Goal: Transaction & Acquisition: Purchase product/service

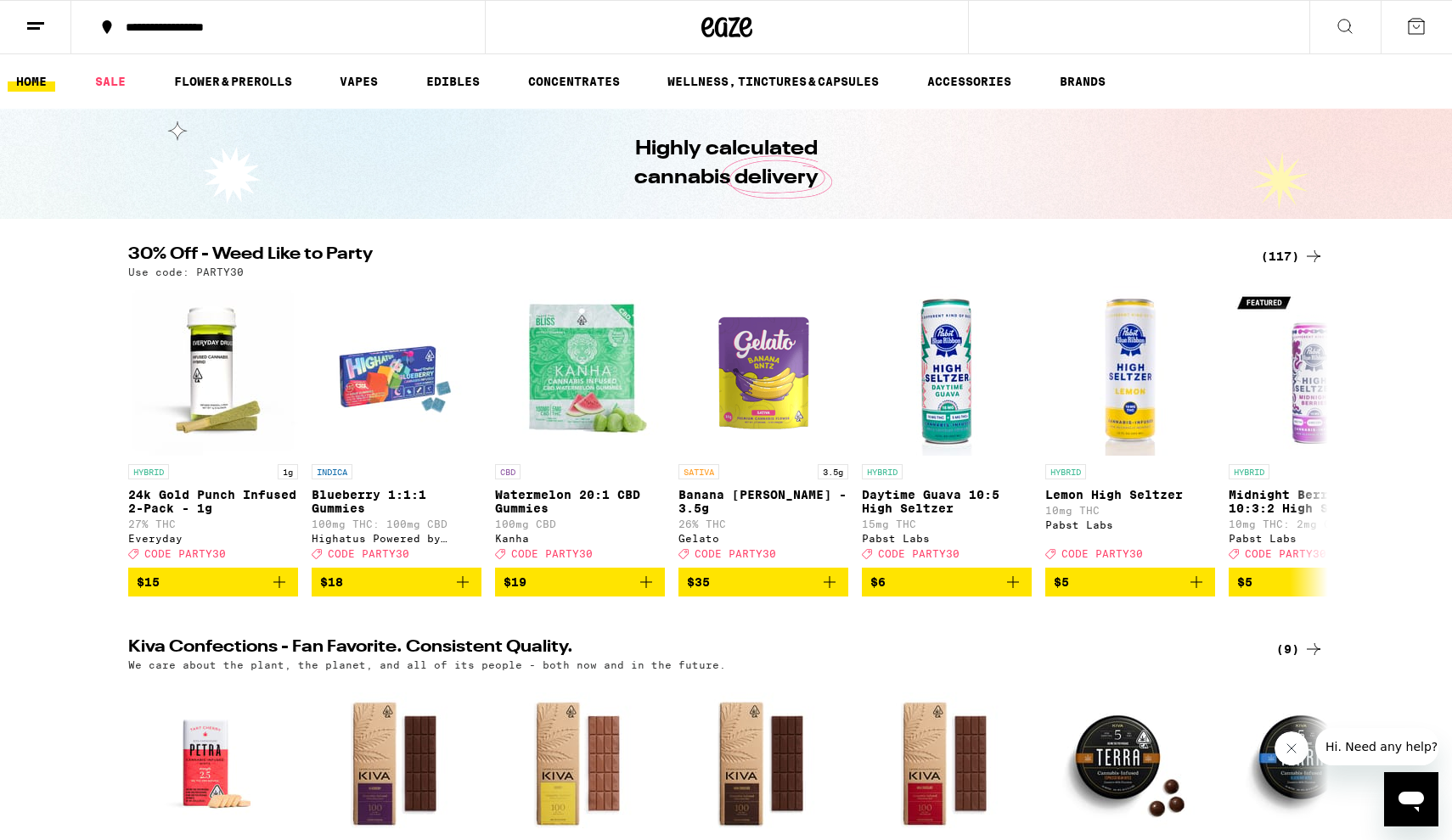
click at [1297, 251] on div "(117)" at bounding box center [1291, 256] width 63 height 20
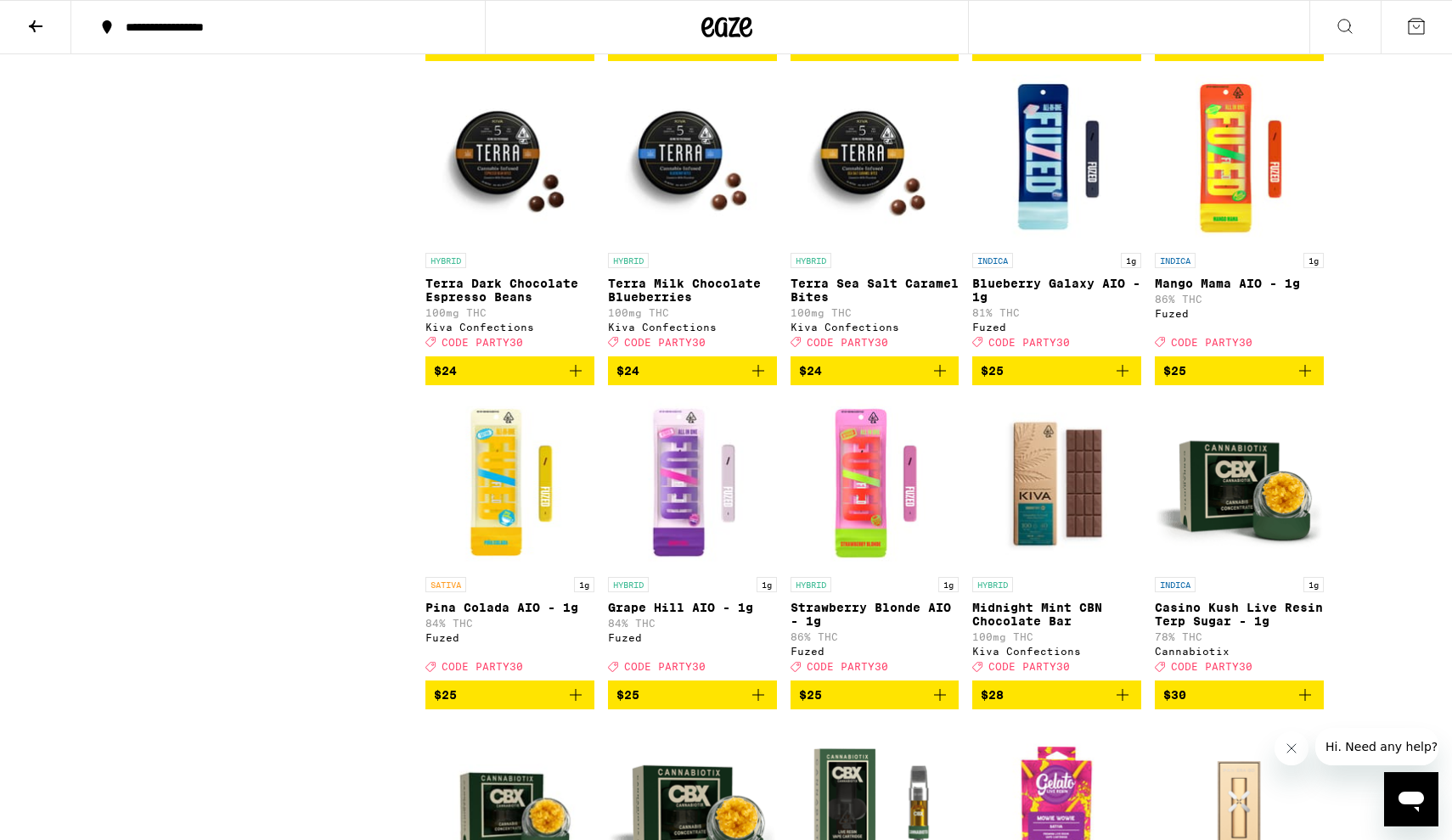
scroll to position [4907, 0]
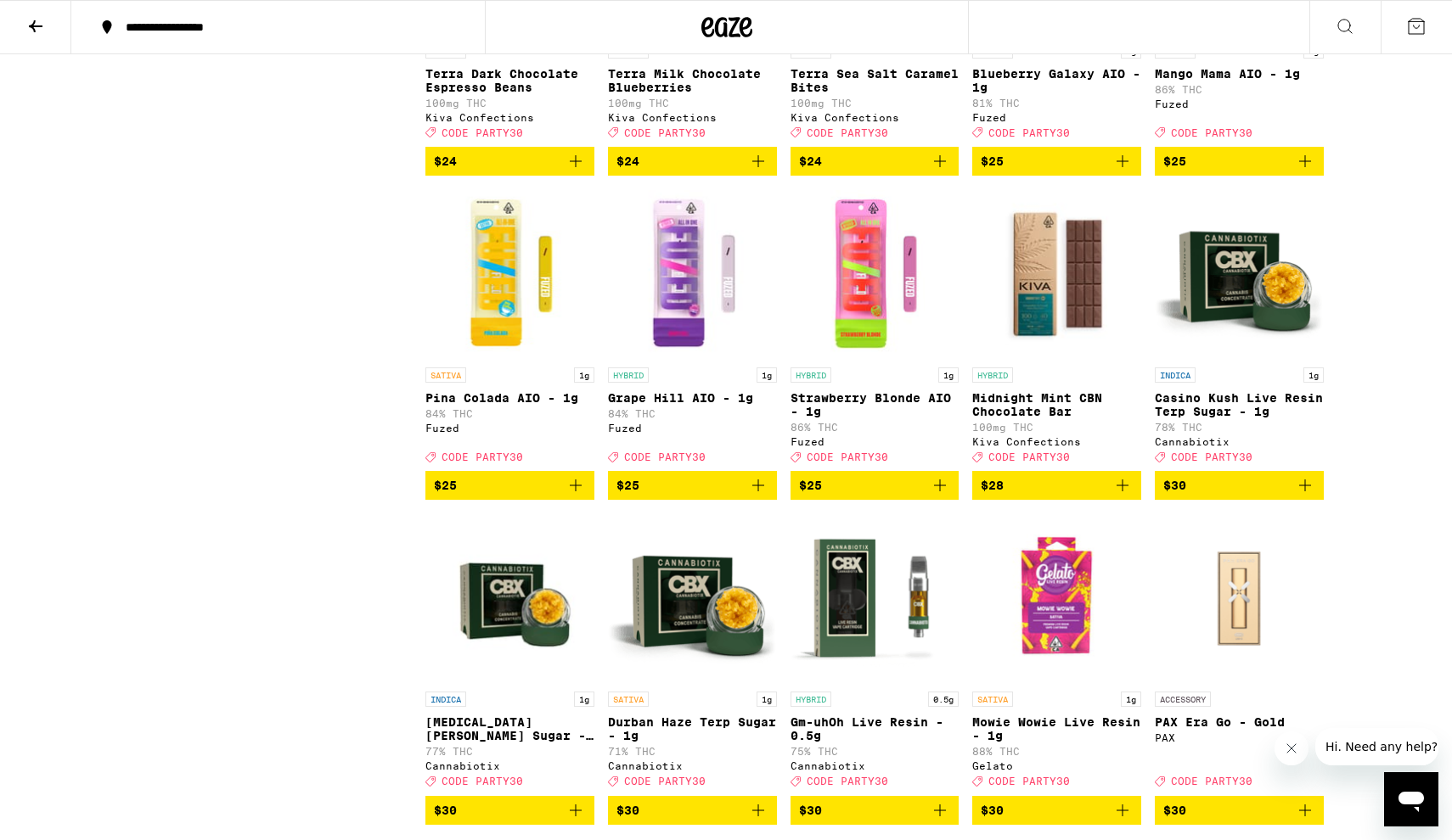
click at [527, 495] on span "$25" at bounding box center [509, 485] width 152 height 20
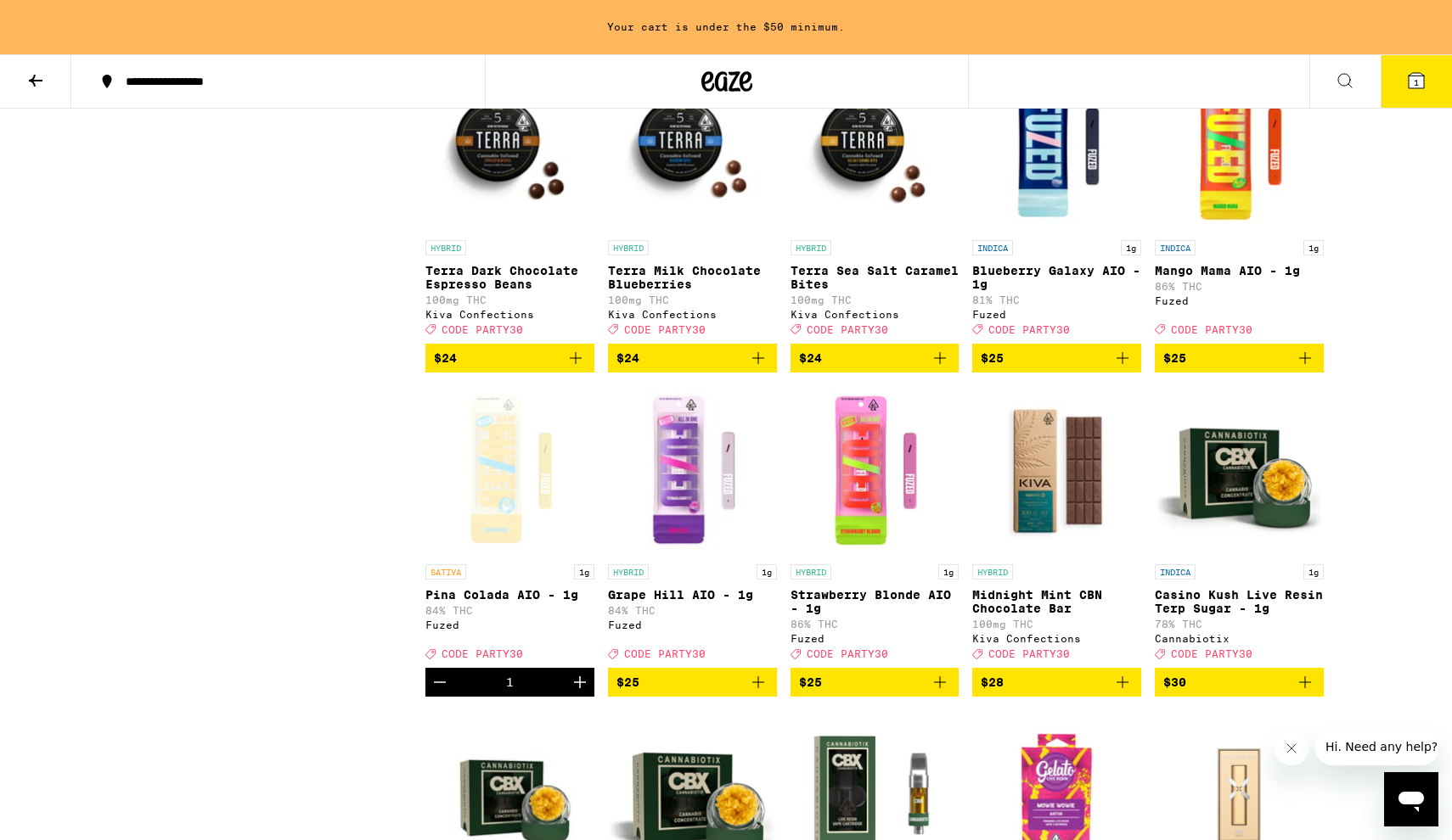
scroll to position [4764, 0]
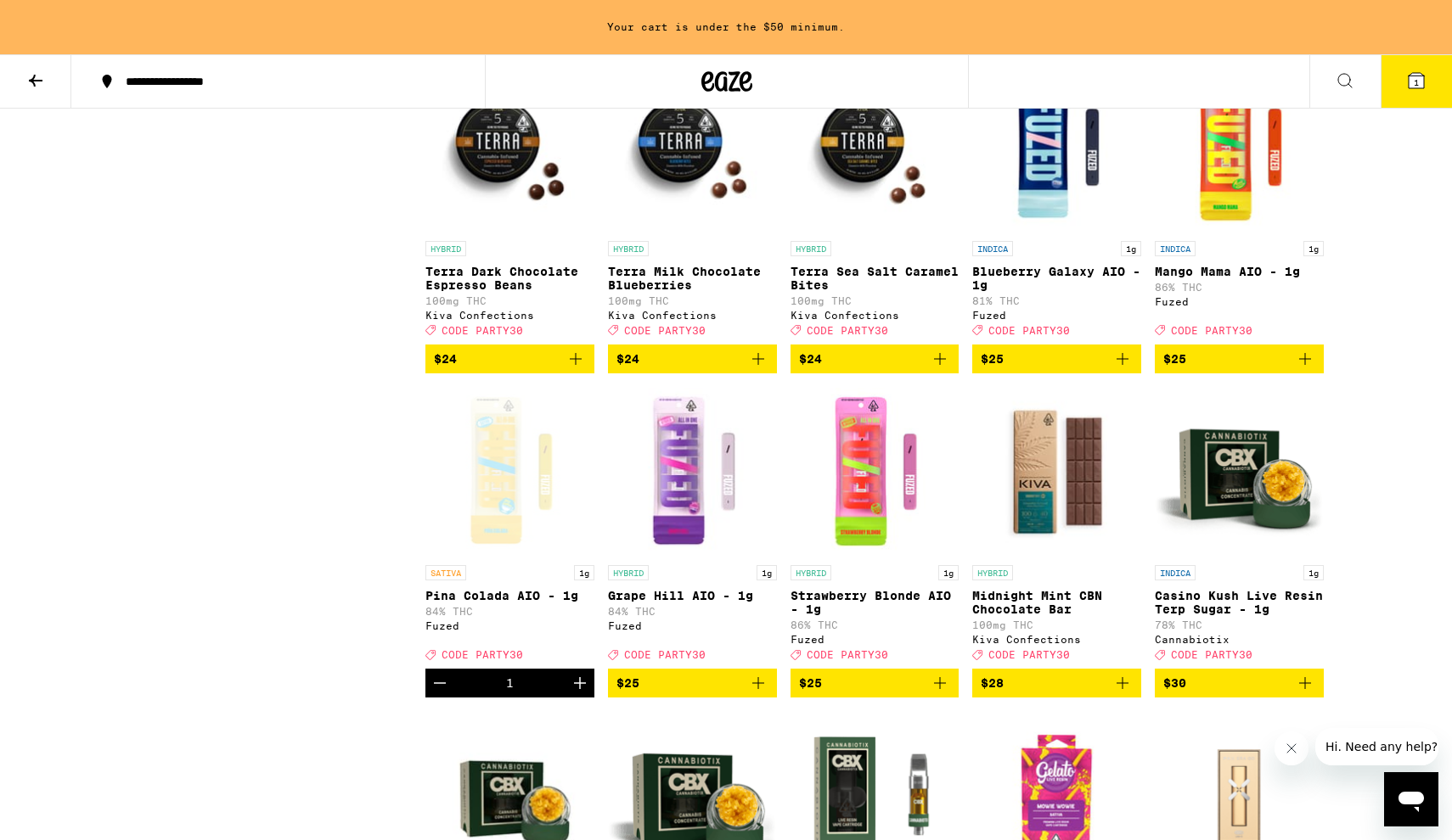
click at [461, 557] on div "Open page for Pina Colada AIO - 1g from Fuzed" at bounding box center [509, 472] width 169 height 170
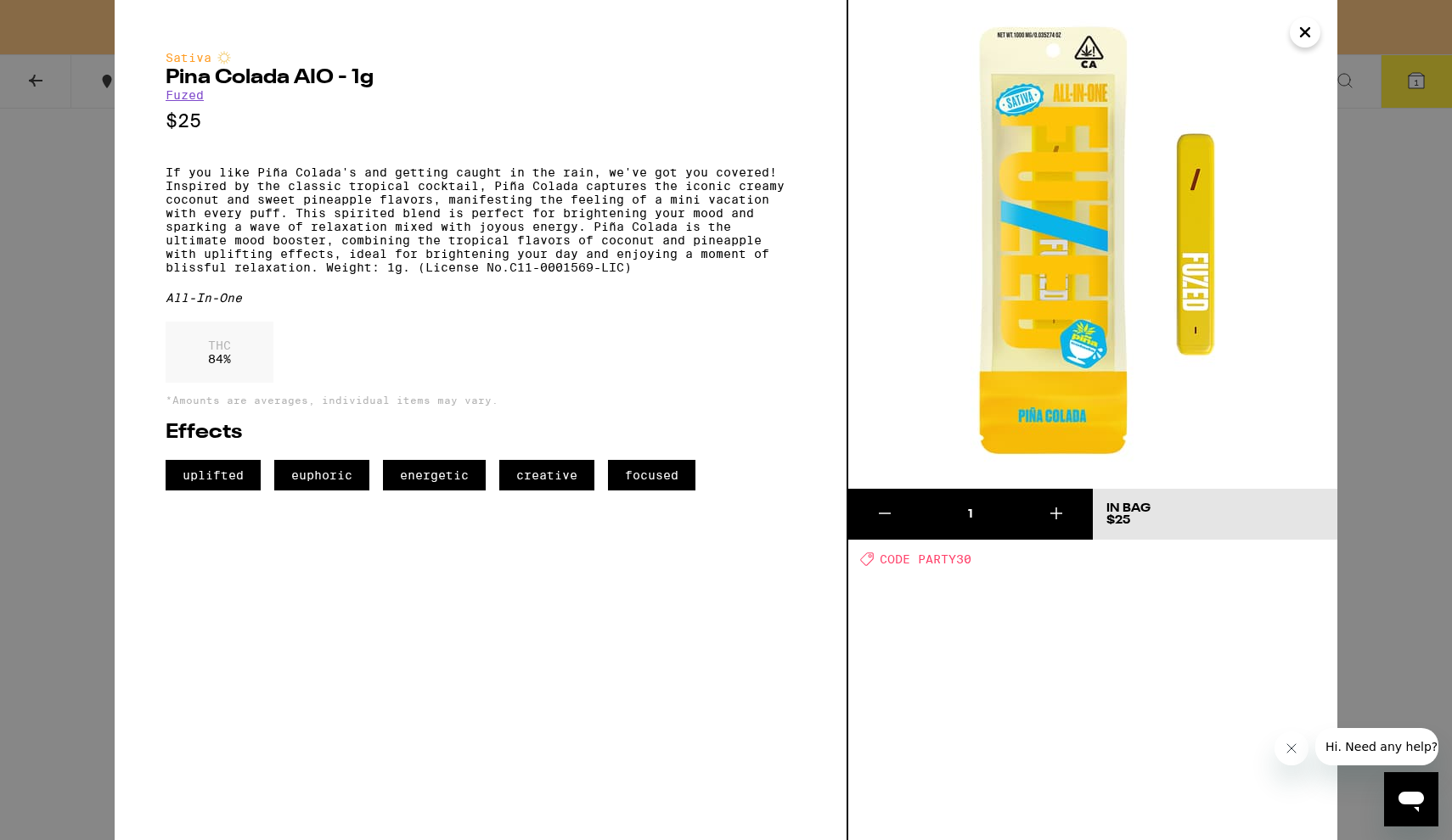
click at [1303, 41] on icon "Close" at bounding box center [1304, 32] width 20 height 26
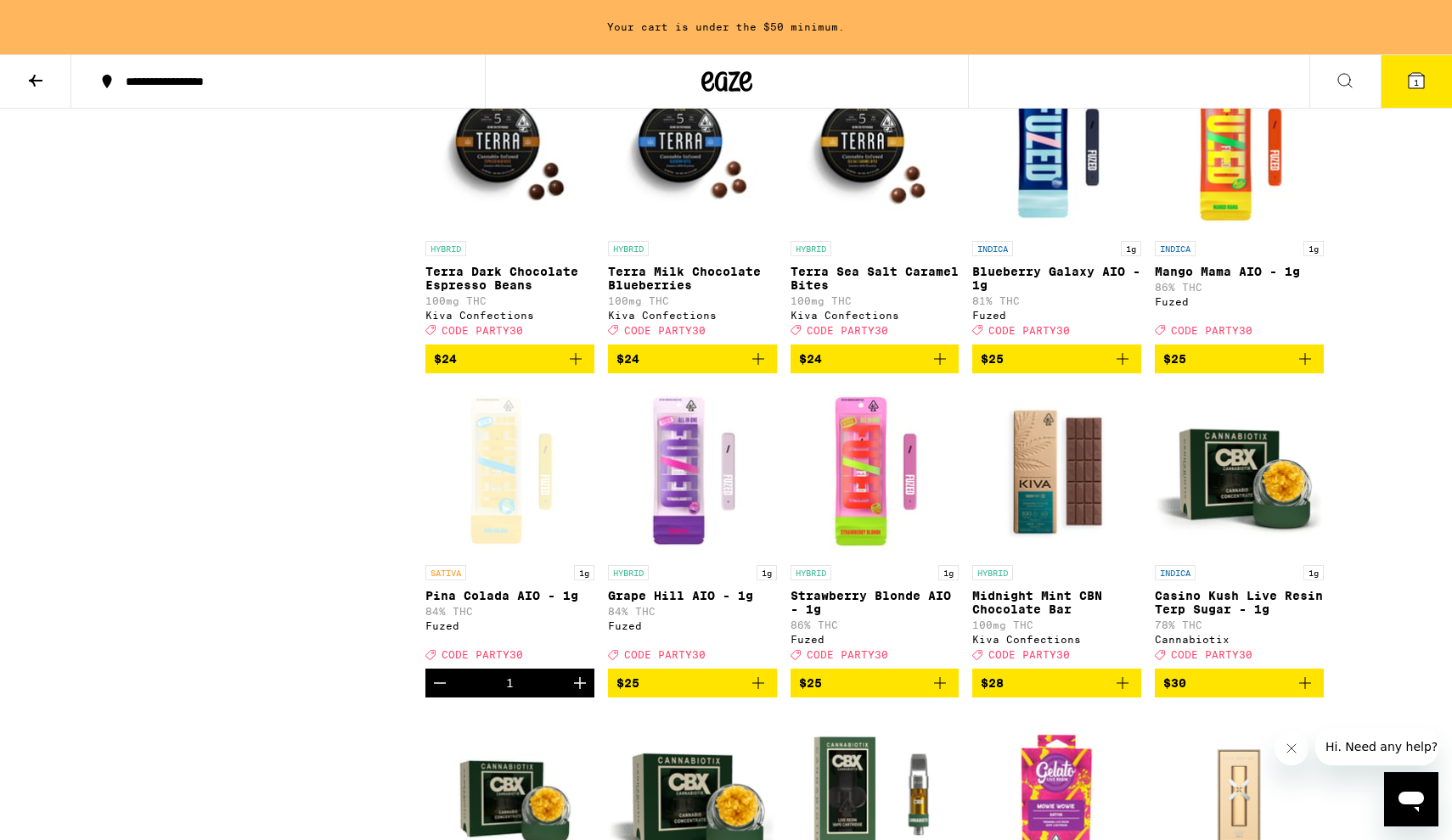
click at [1196, 369] on span "$25" at bounding box center [1239, 359] width 152 height 20
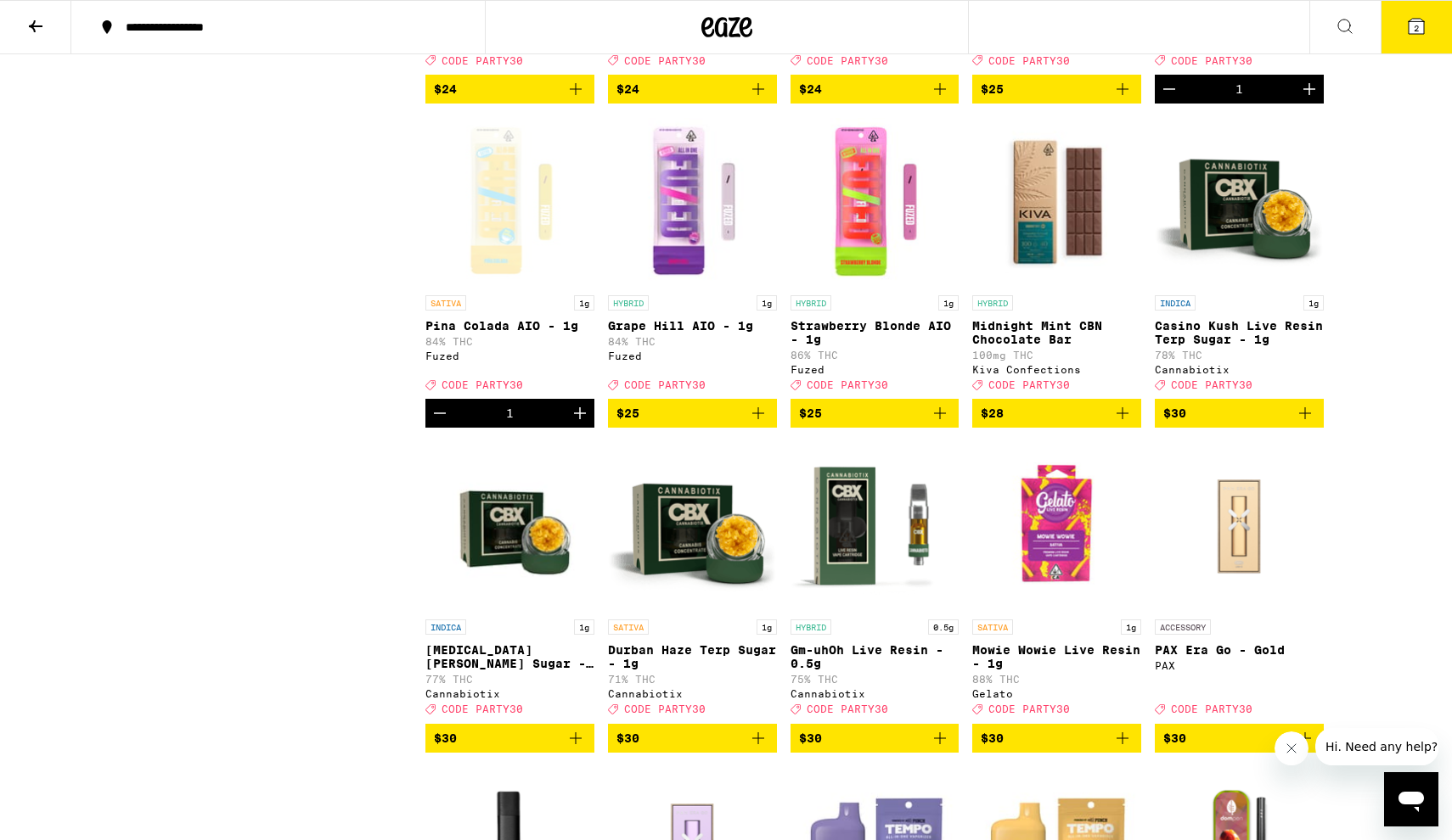
scroll to position [4990, 0]
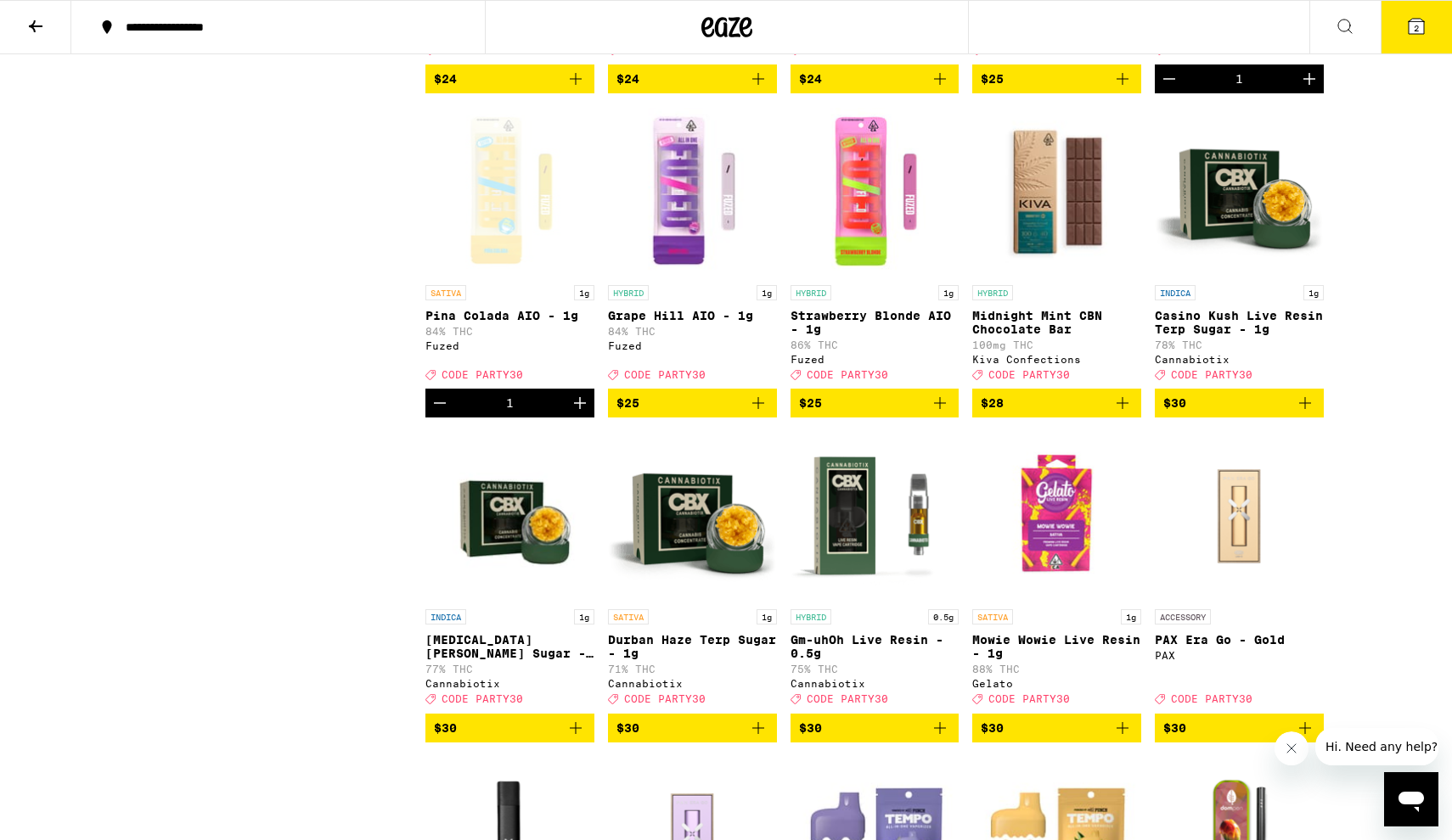
click at [739, 413] on span "$25" at bounding box center [692, 403] width 152 height 20
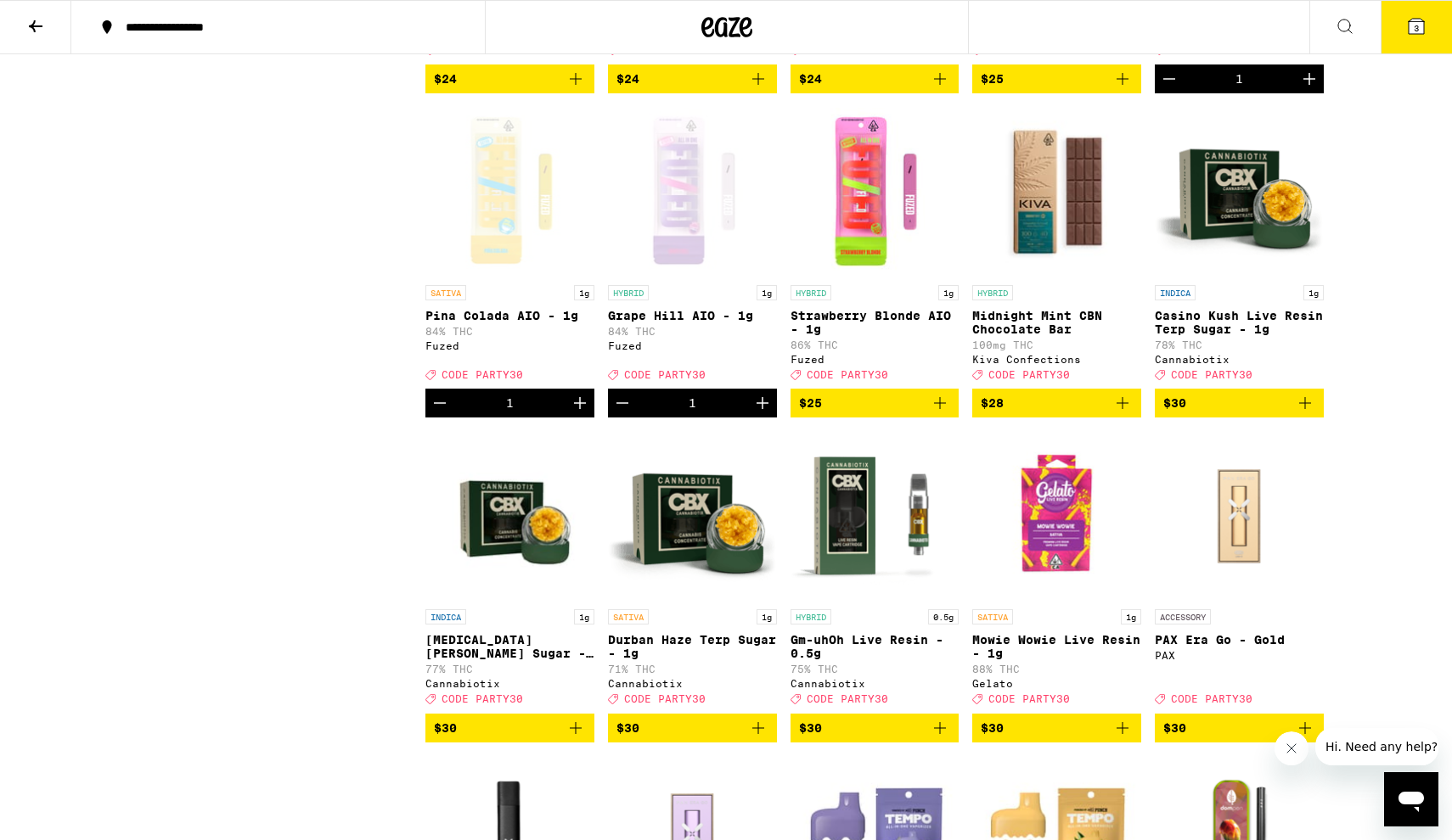
click at [851, 413] on span "$25" at bounding box center [875, 403] width 152 height 20
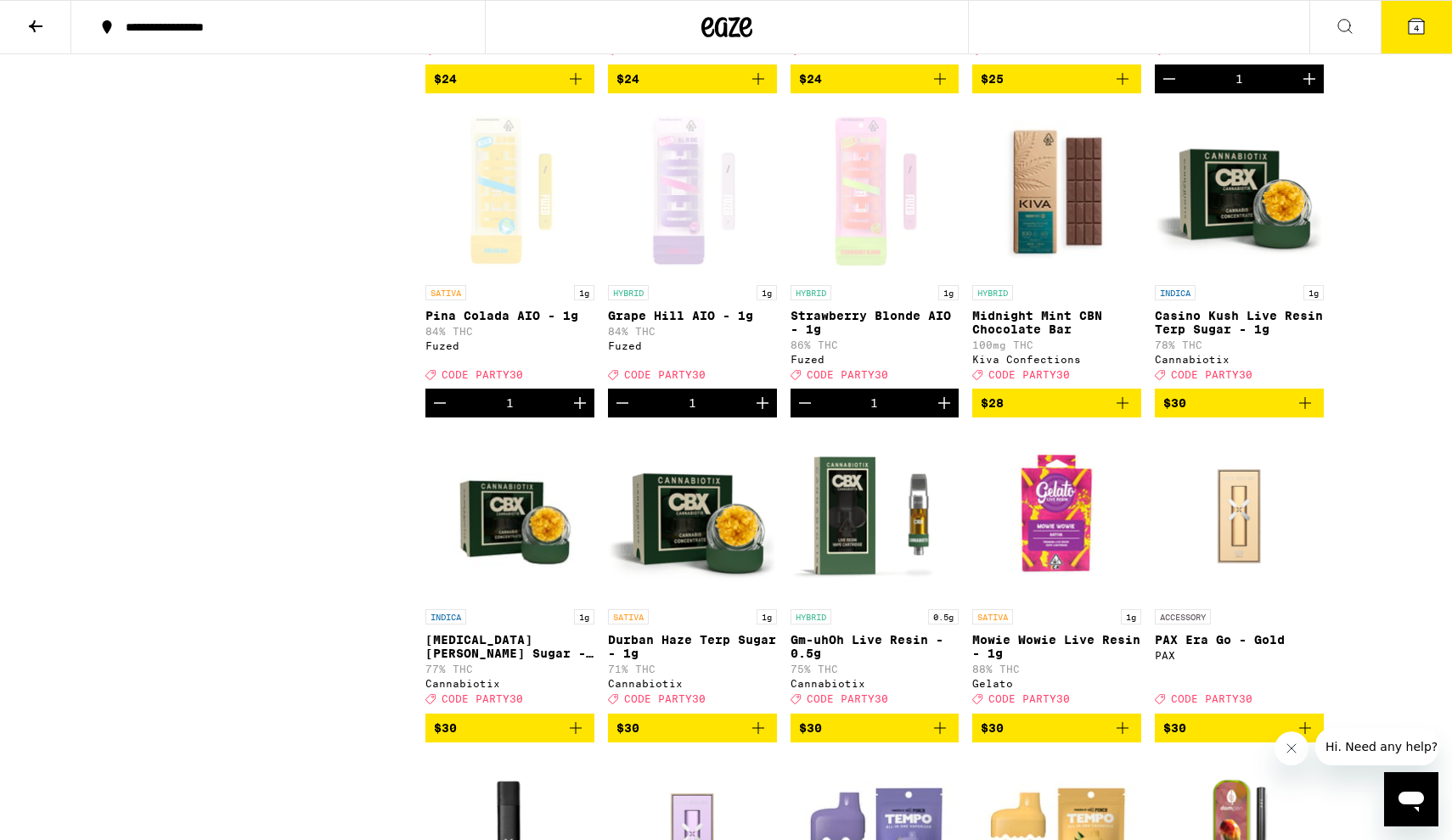
click at [1051, 89] on span "$25" at bounding box center [1056, 79] width 152 height 20
click at [576, 413] on icon "Increment" at bounding box center [579, 403] width 20 height 20
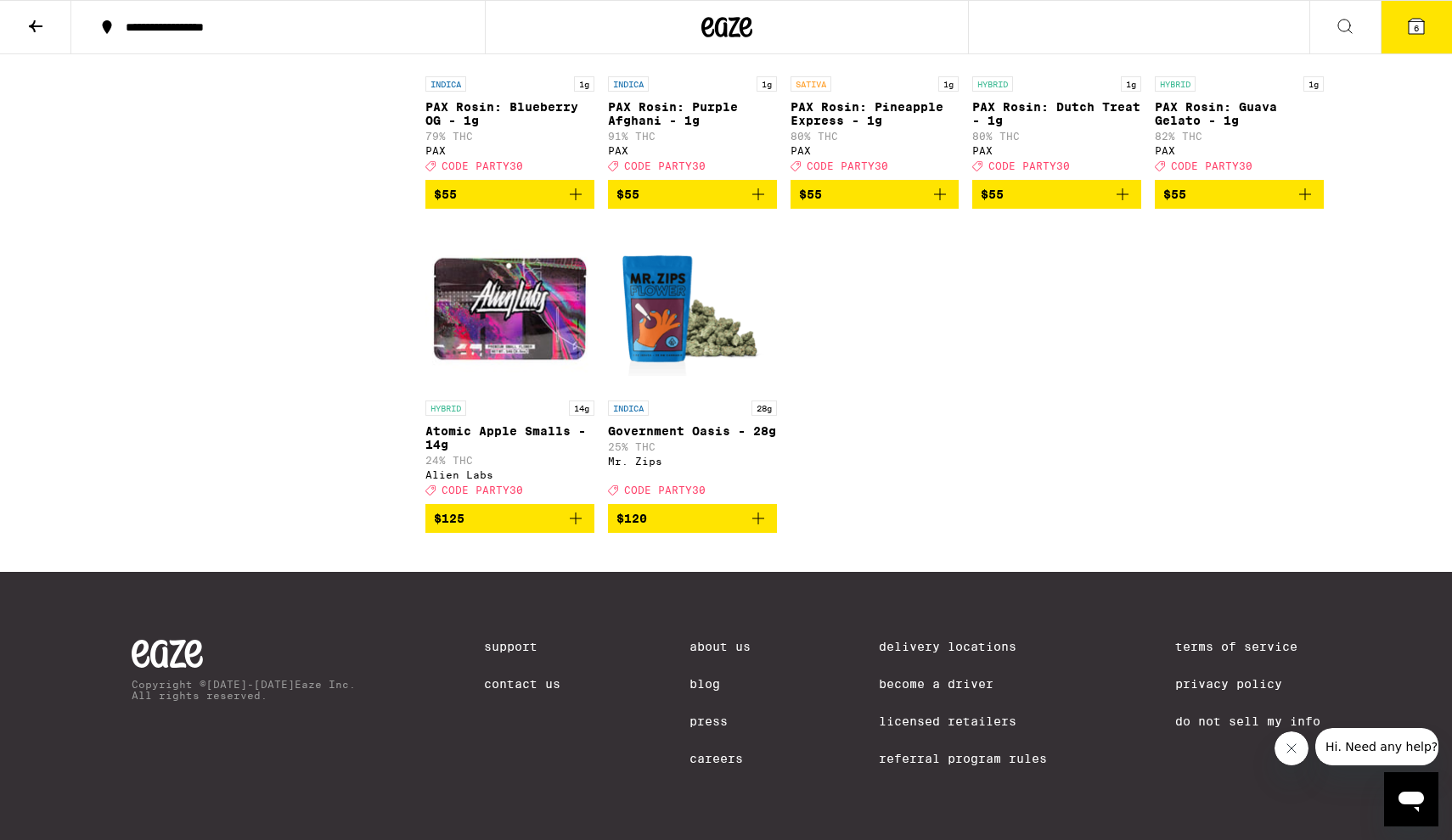
scroll to position [7652, 0]
click at [1420, 6] on button "6" at bounding box center [1415, 27] width 71 height 53
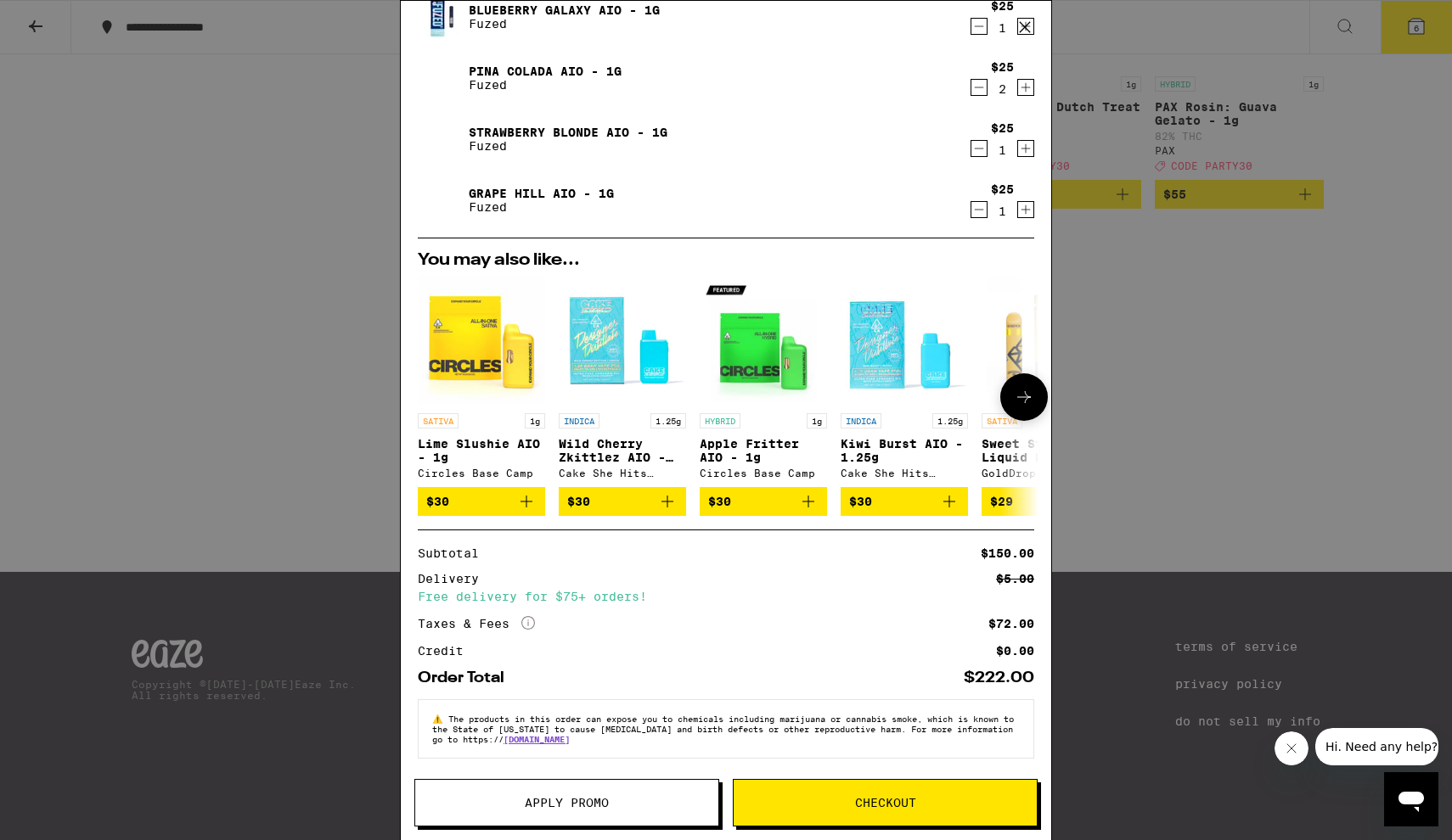
scroll to position [134, 0]
click at [667, 806] on span "Apply Promo" at bounding box center [566, 802] width 303 height 12
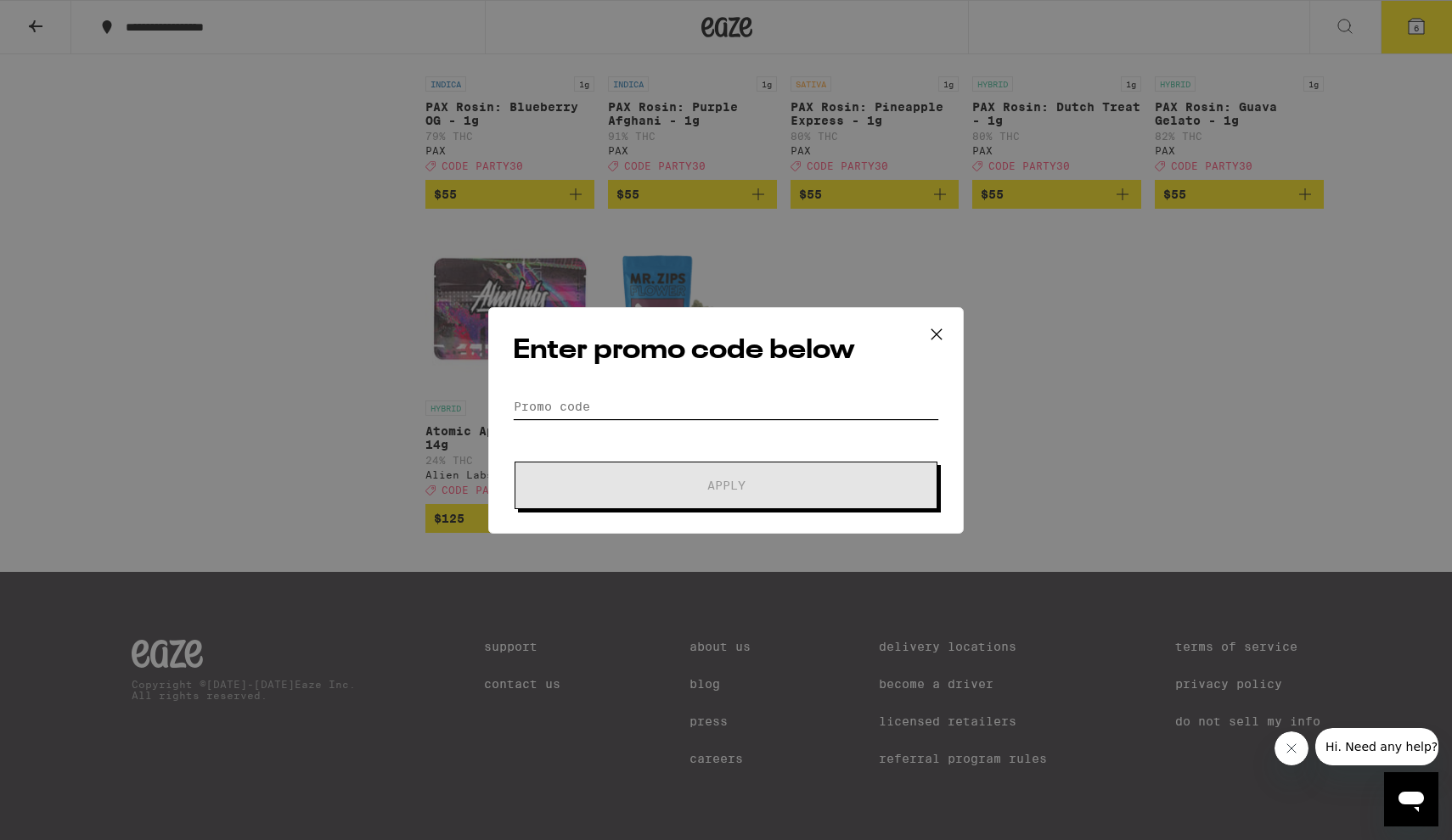
click at [803, 401] on input "Promo Code" at bounding box center [726, 407] width 426 height 26
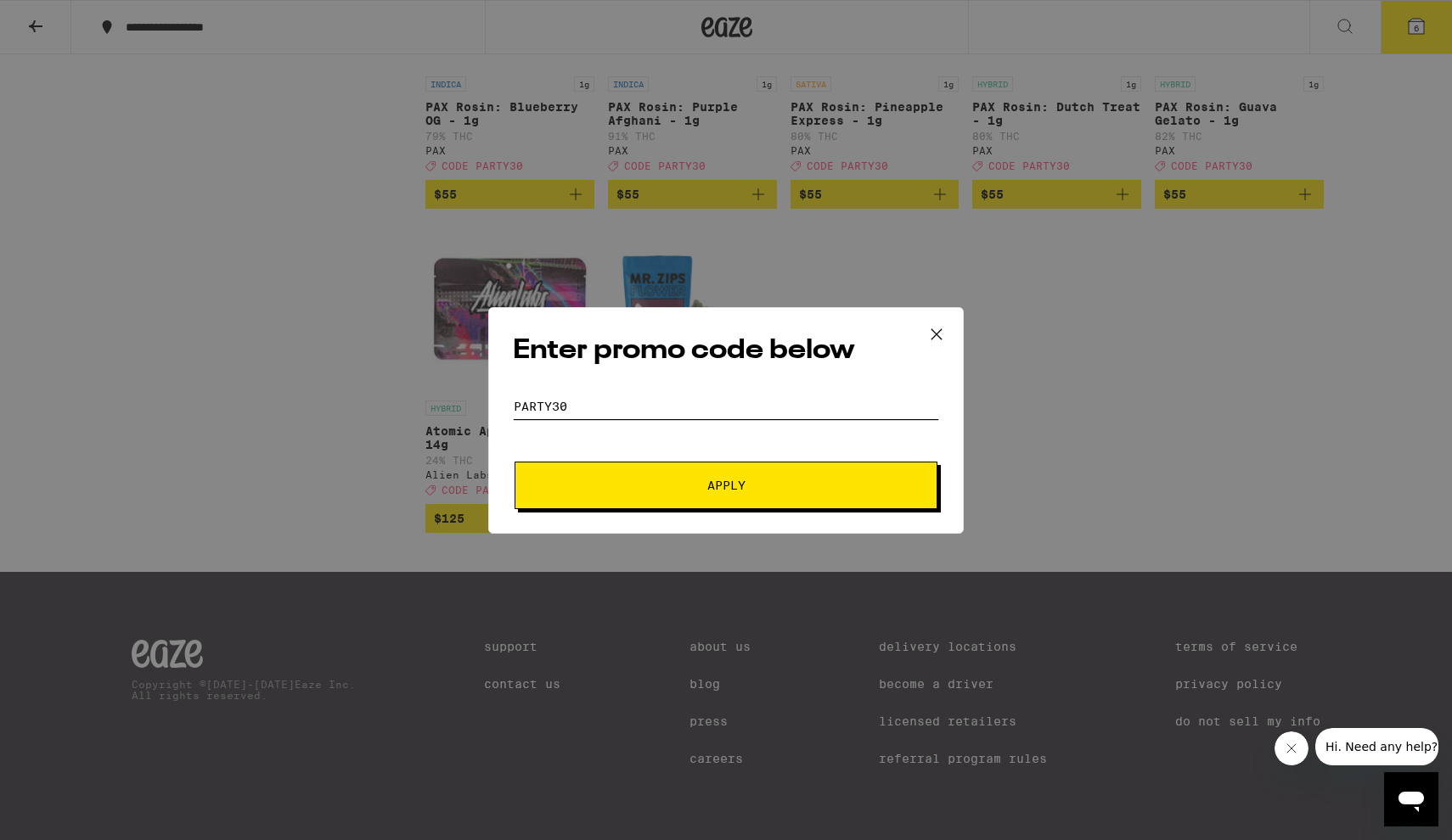
type input "Party30"
click at [792, 496] on button "Apply" at bounding box center [726, 486] width 423 height 48
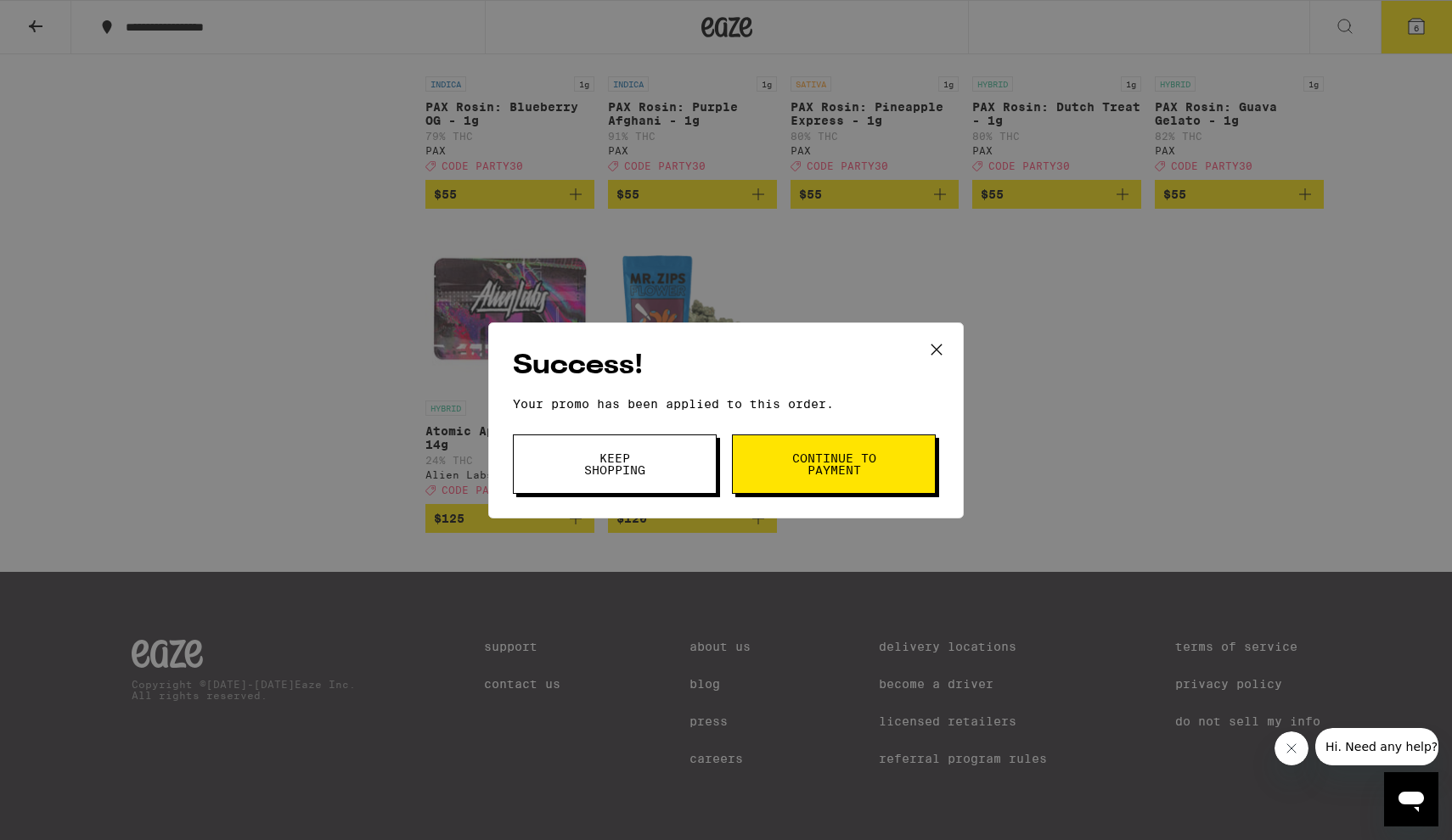
click at [938, 350] on icon at bounding box center [935, 349] width 10 height 10
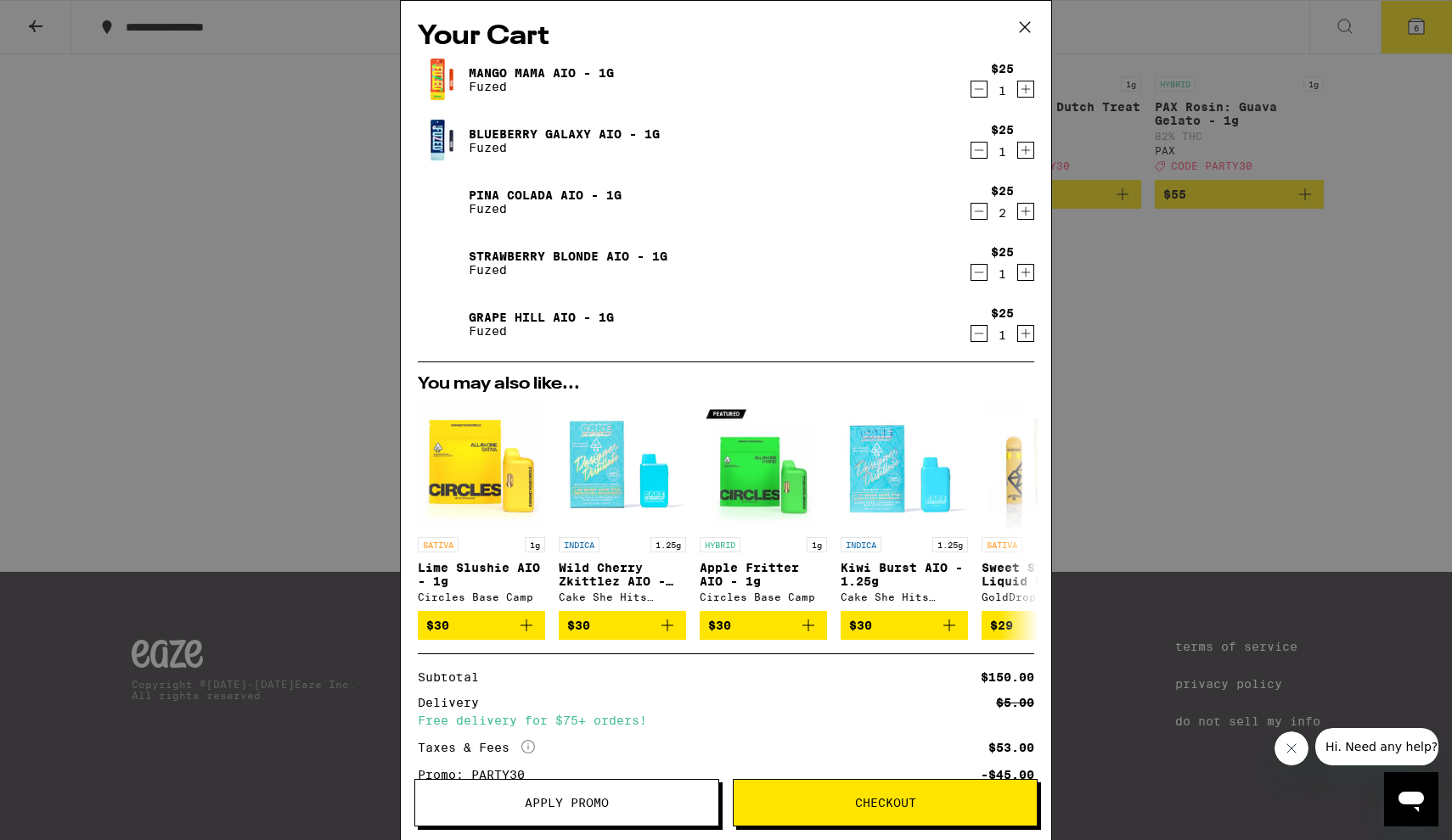
click at [1143, 344] on div "Your Cart Mango Mama AIO - 1g Fuzed $25 1 Blueberry Galaxy AIO - 1g Fuzed $25 1…" at bounding box center [726, 420] width 1452 height 840
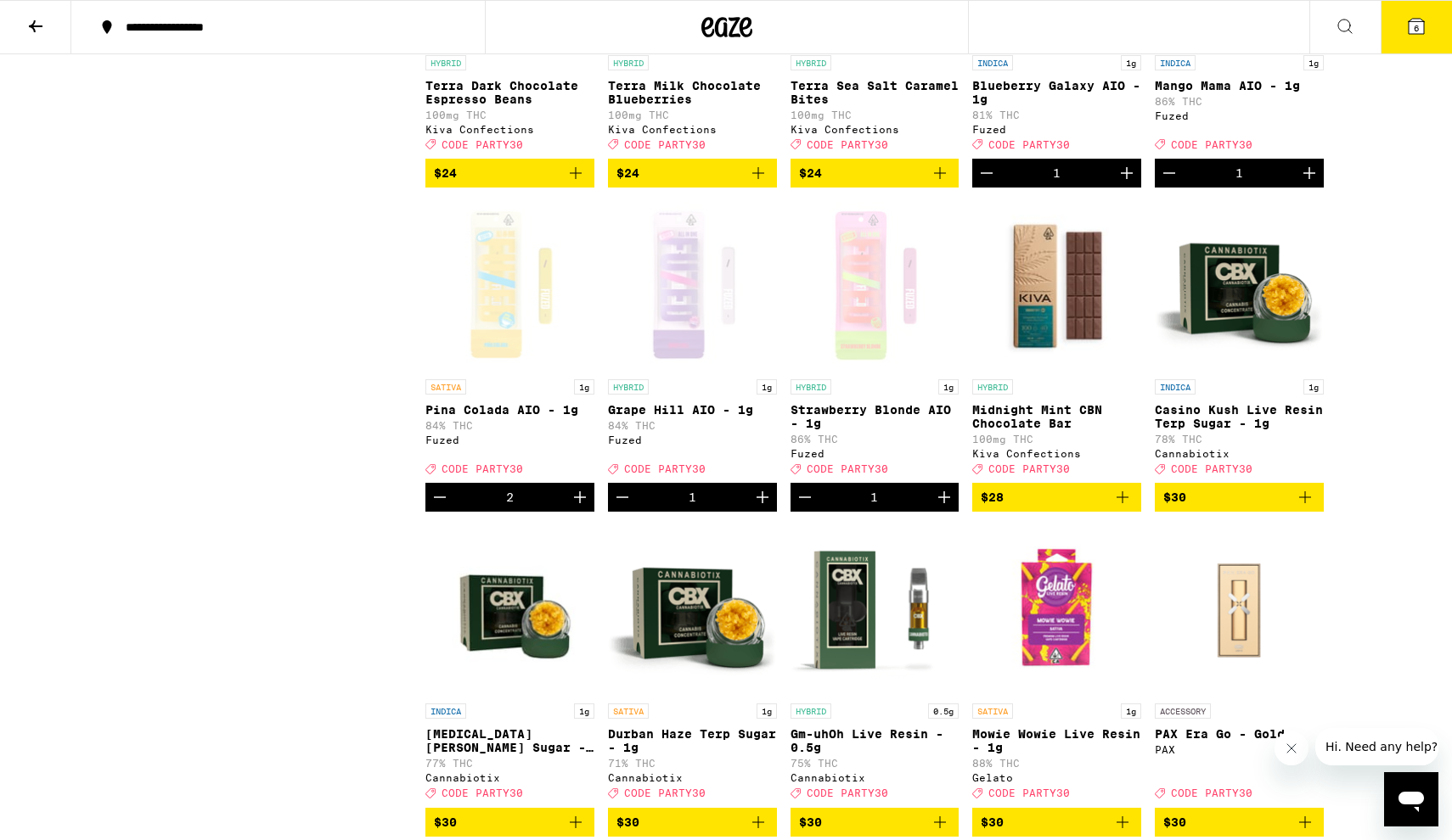
scroll to position [4849, 0]
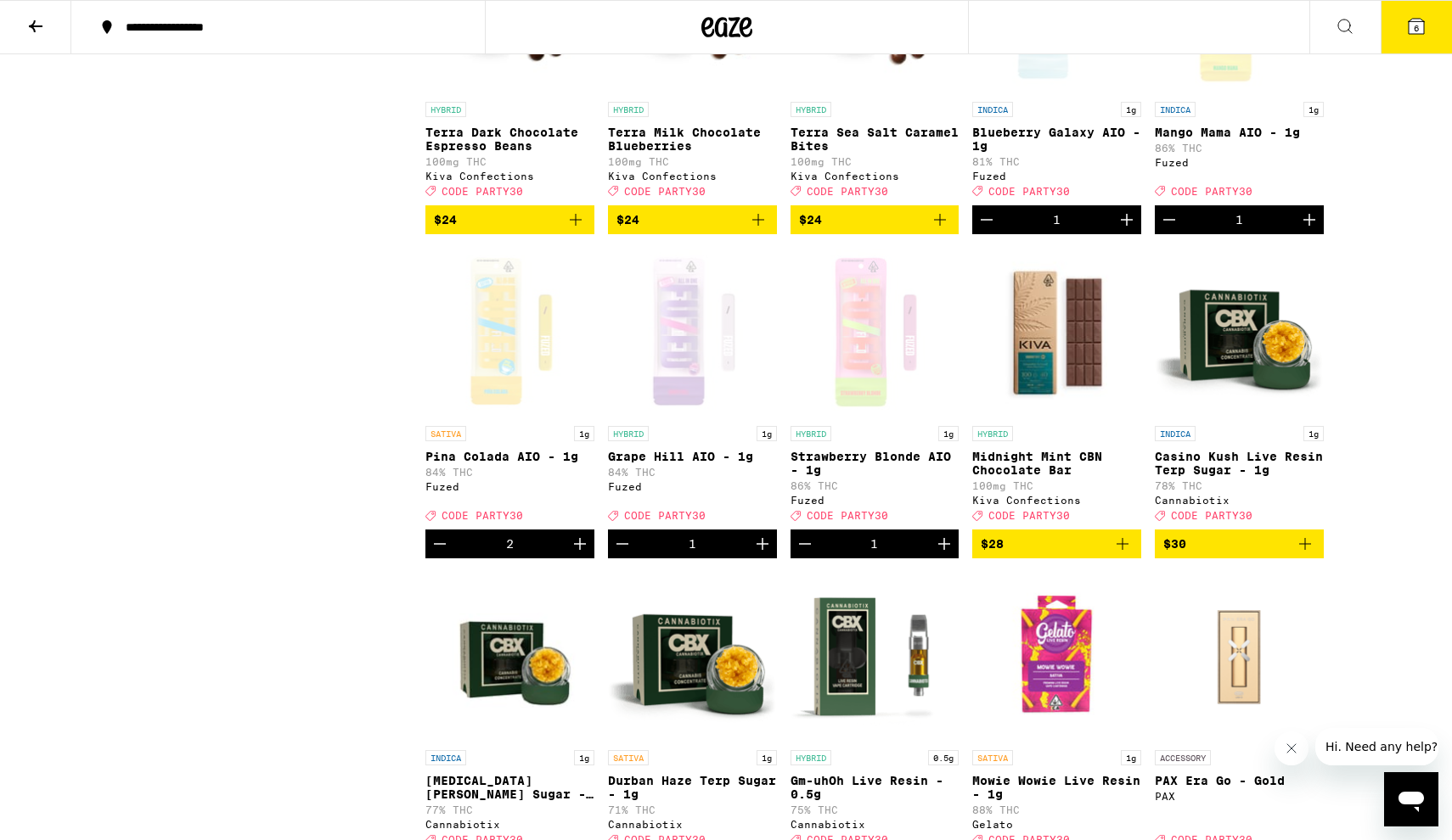
click at [1423, 38] on button "6" at bounding box center [1415, 27] width 71 height 53
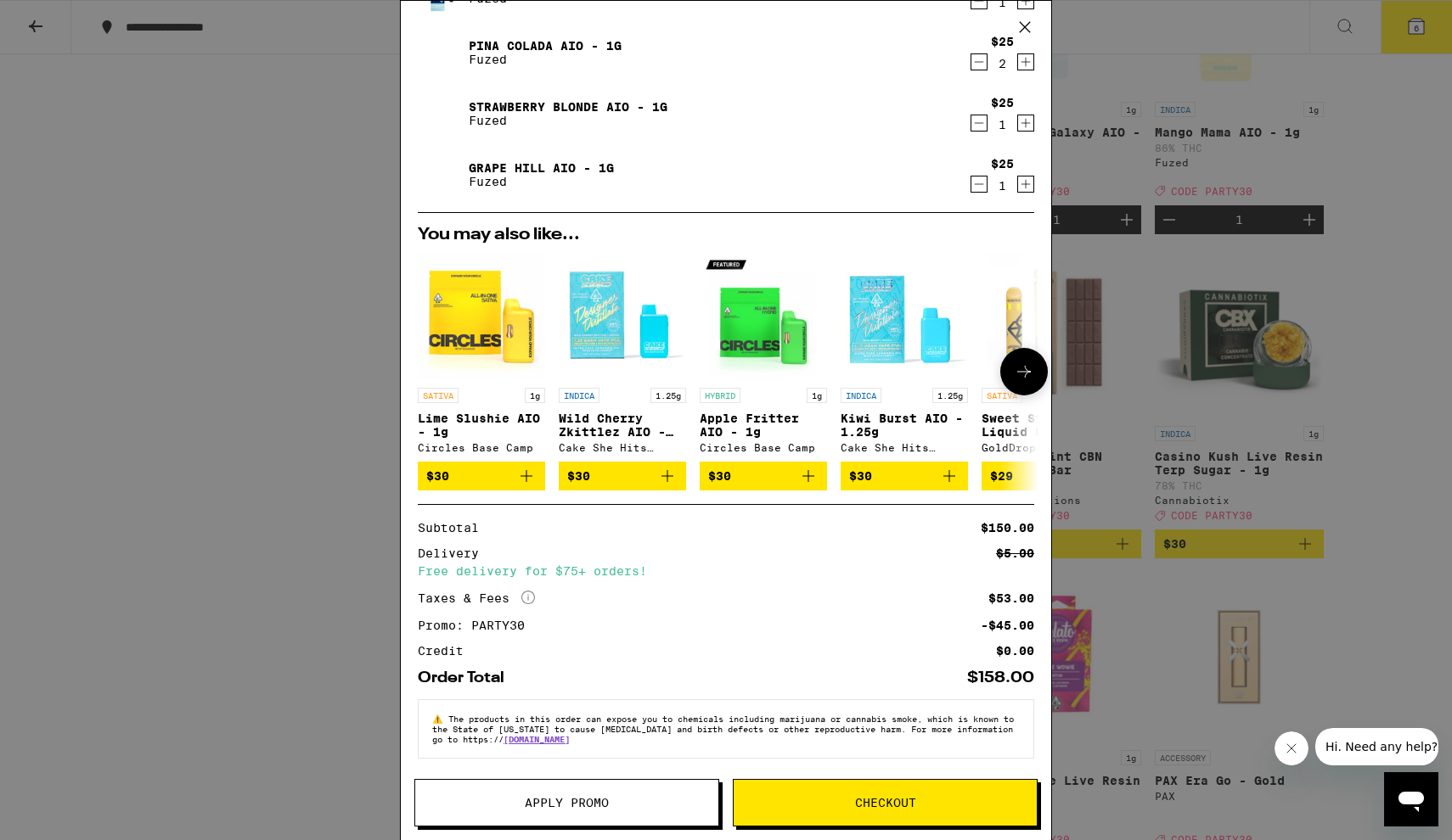
scroll to position [160, 0]
click at [1029, 27] on icon at bounding box center [1025, 28] width 26 height 26
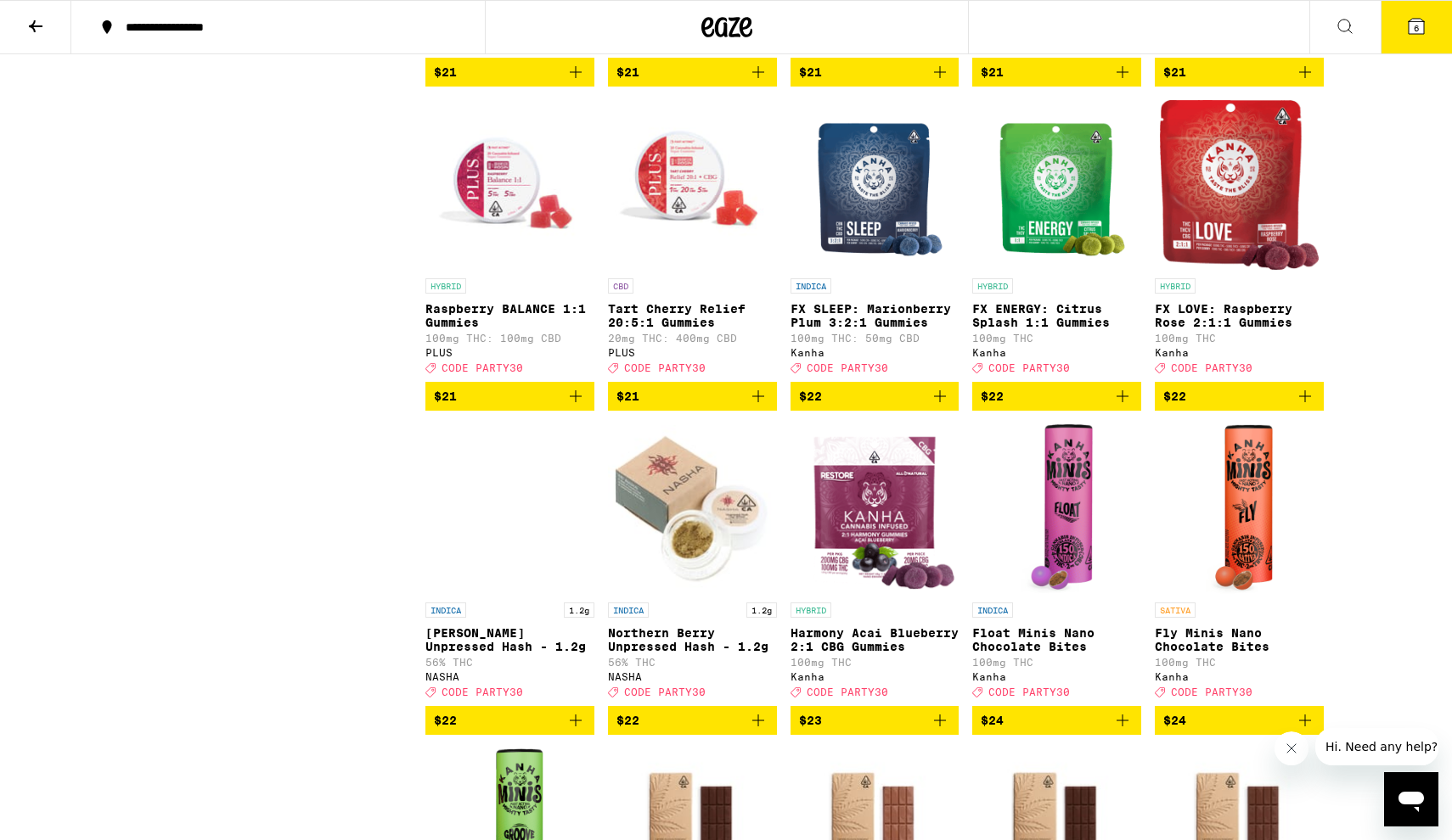
scroll to position [3099, 0]
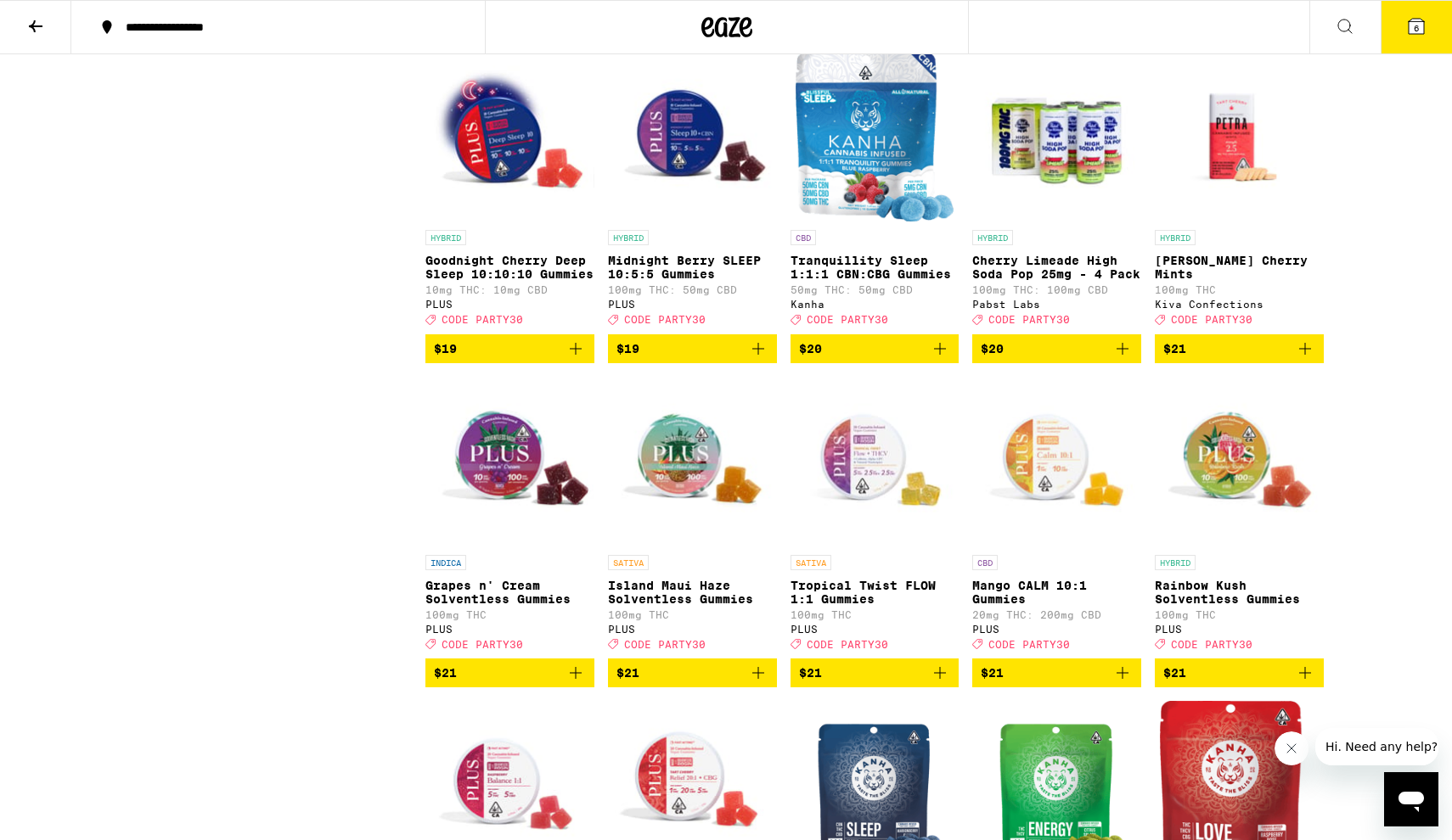
click at [52, 28] on button at bounding box center [35, 28] width 71 height 53
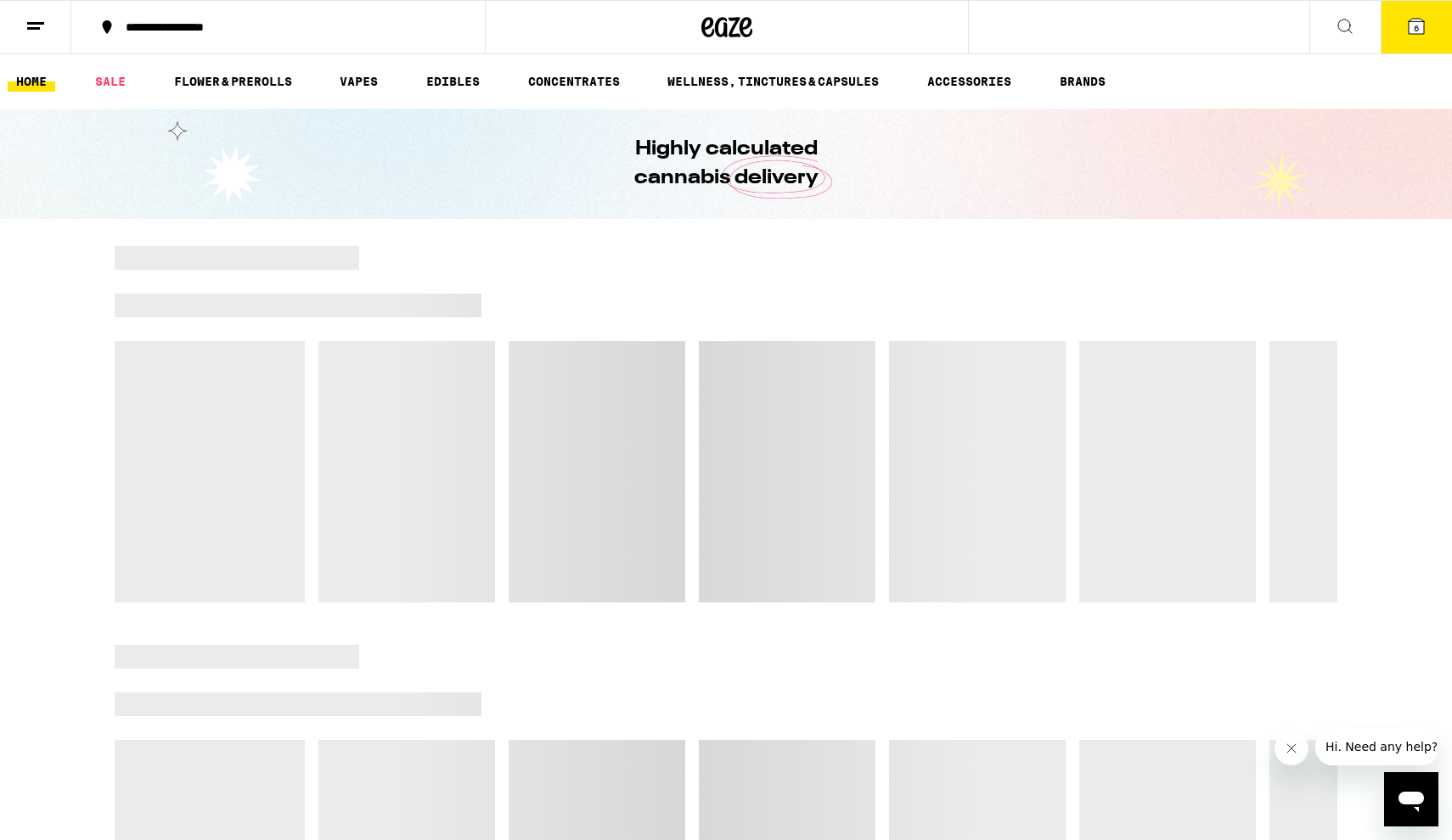
click at [34, 31] on icon at bounding box center [36, 26] width 20 height 20
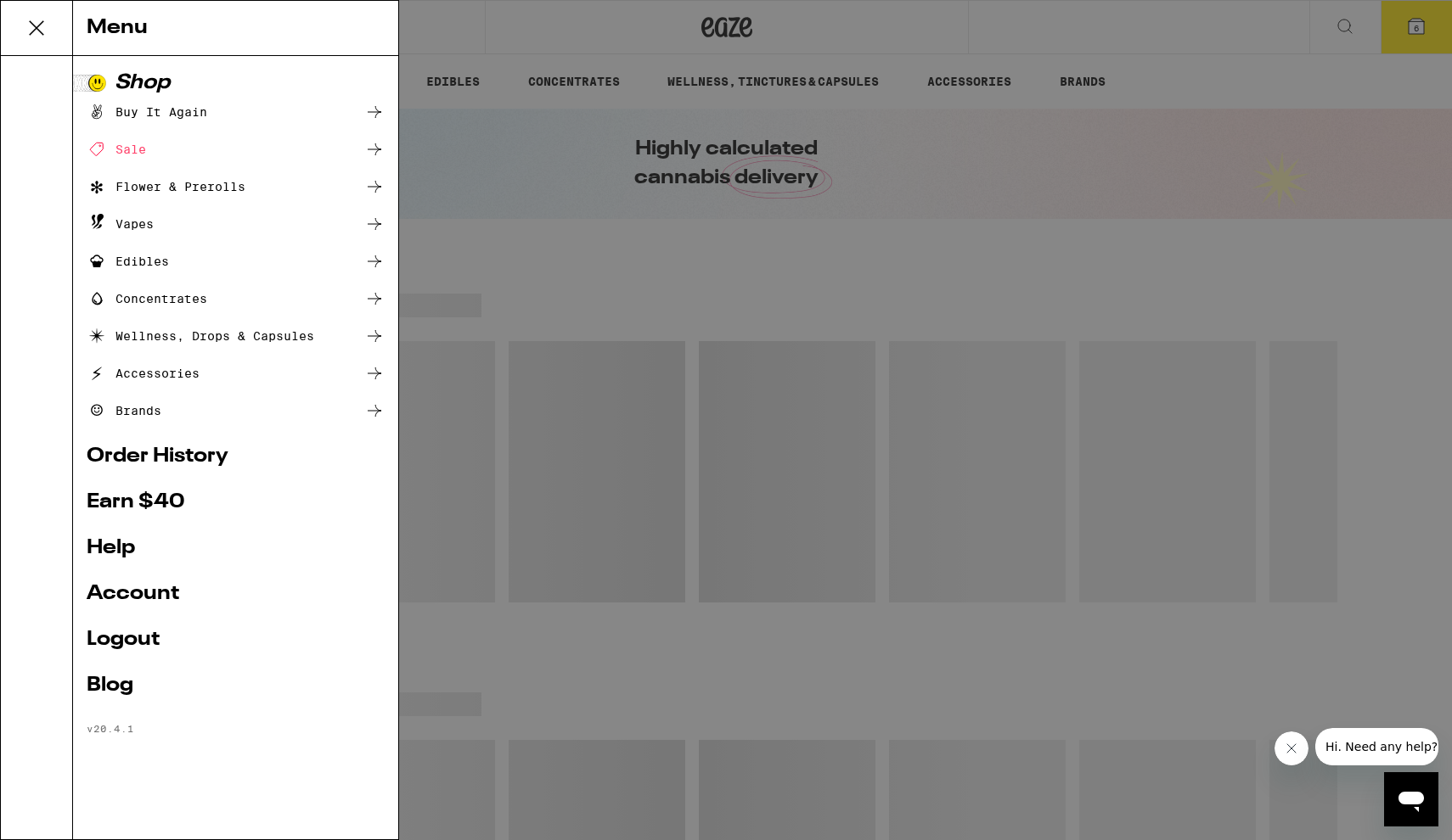
click at [137, 641] on link "Logout" at bounding box center [235, 640] width 298 height 20
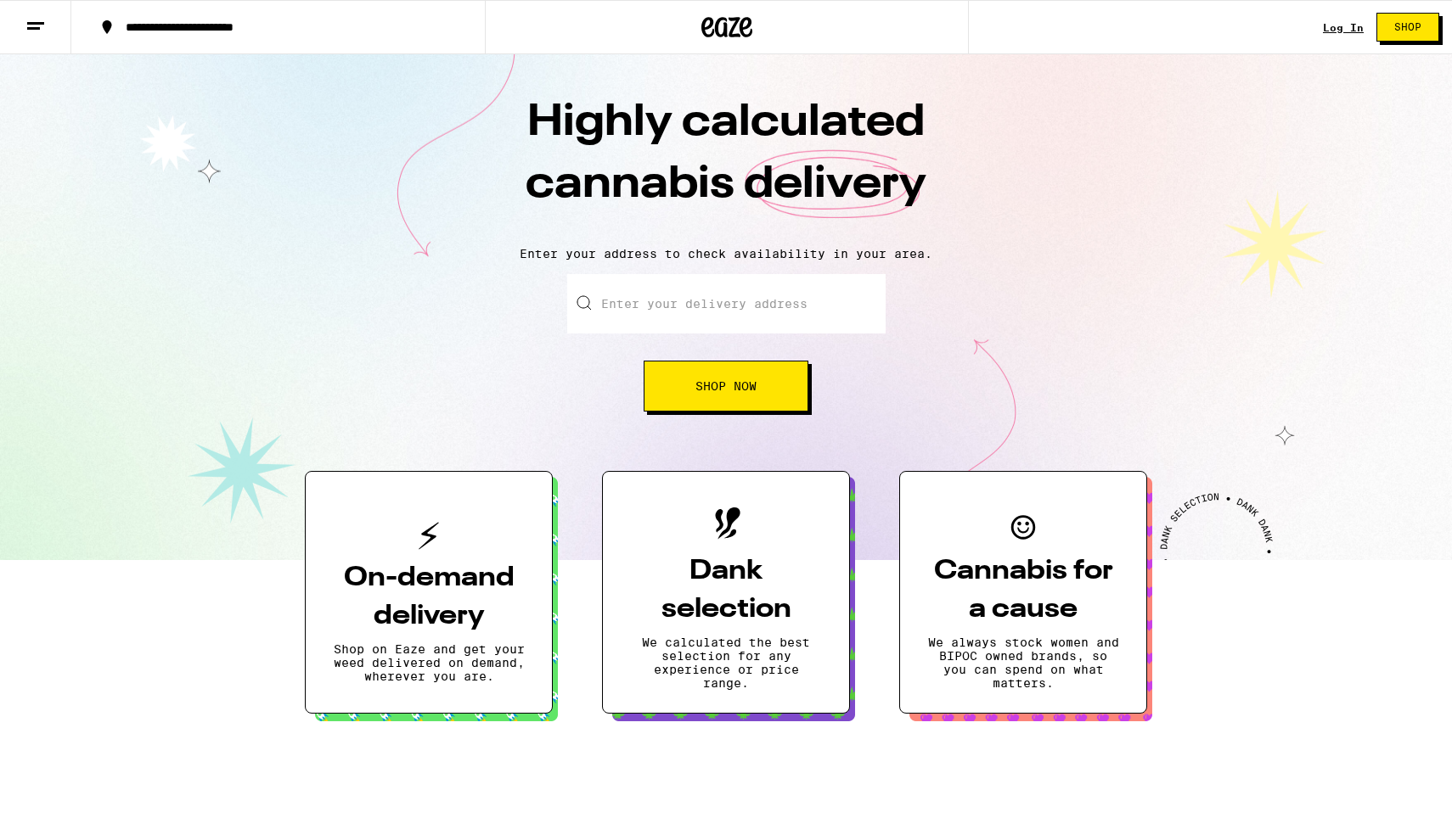
click at [694, 304] on input "Enter your delivery address" at bounding box center [726, 303] width 318 height 59
click at [1337, 37] on div "Log In Shop" at bounding box center [1387, 27] width 129 height 54
click at [1336, 24] on link "Log In" at bounding box center [1343, 28] width 41 height 11
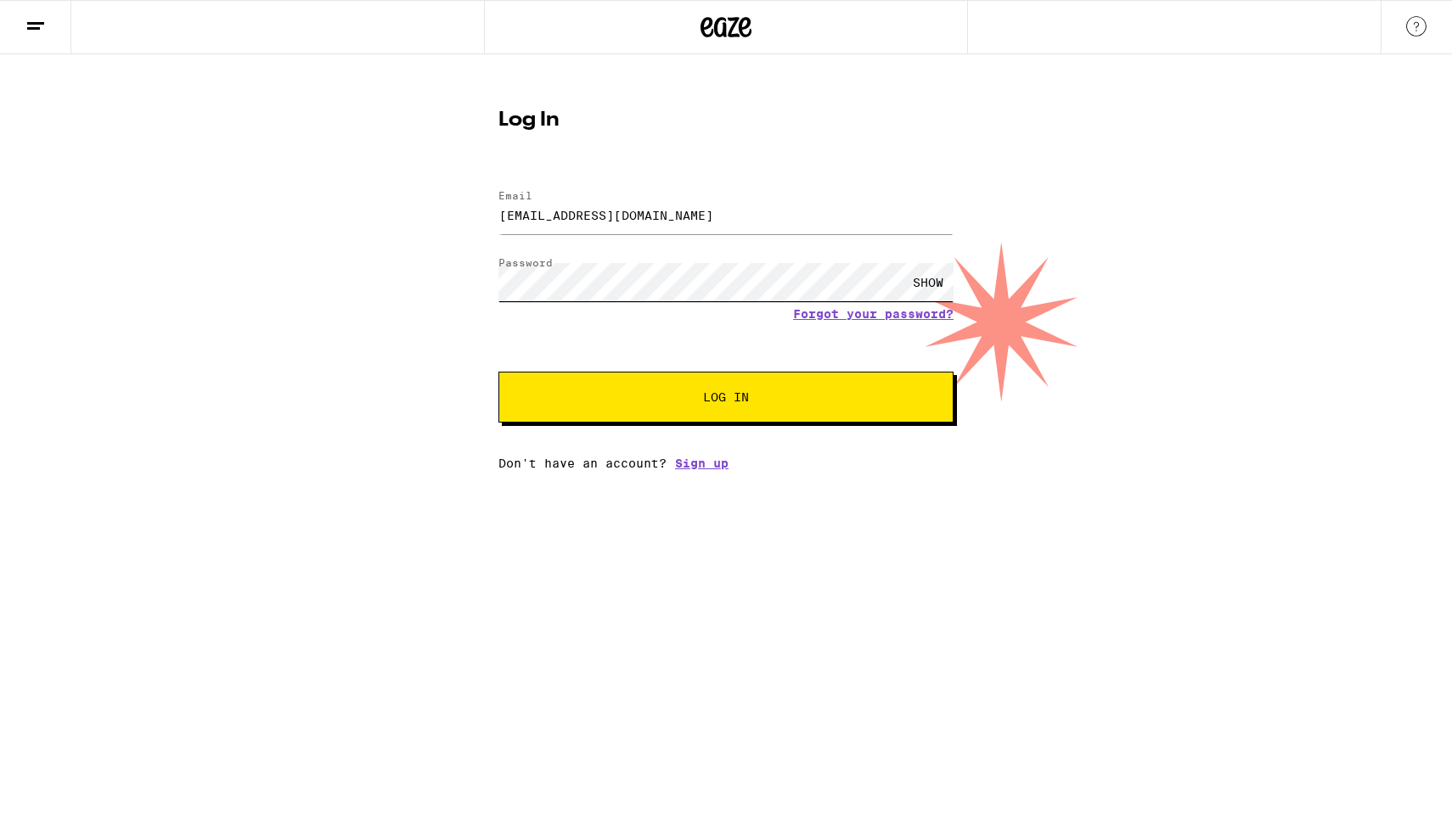
click at [726, 398] on button "Log In" at bounding box center [725, 396] width 455 height 51
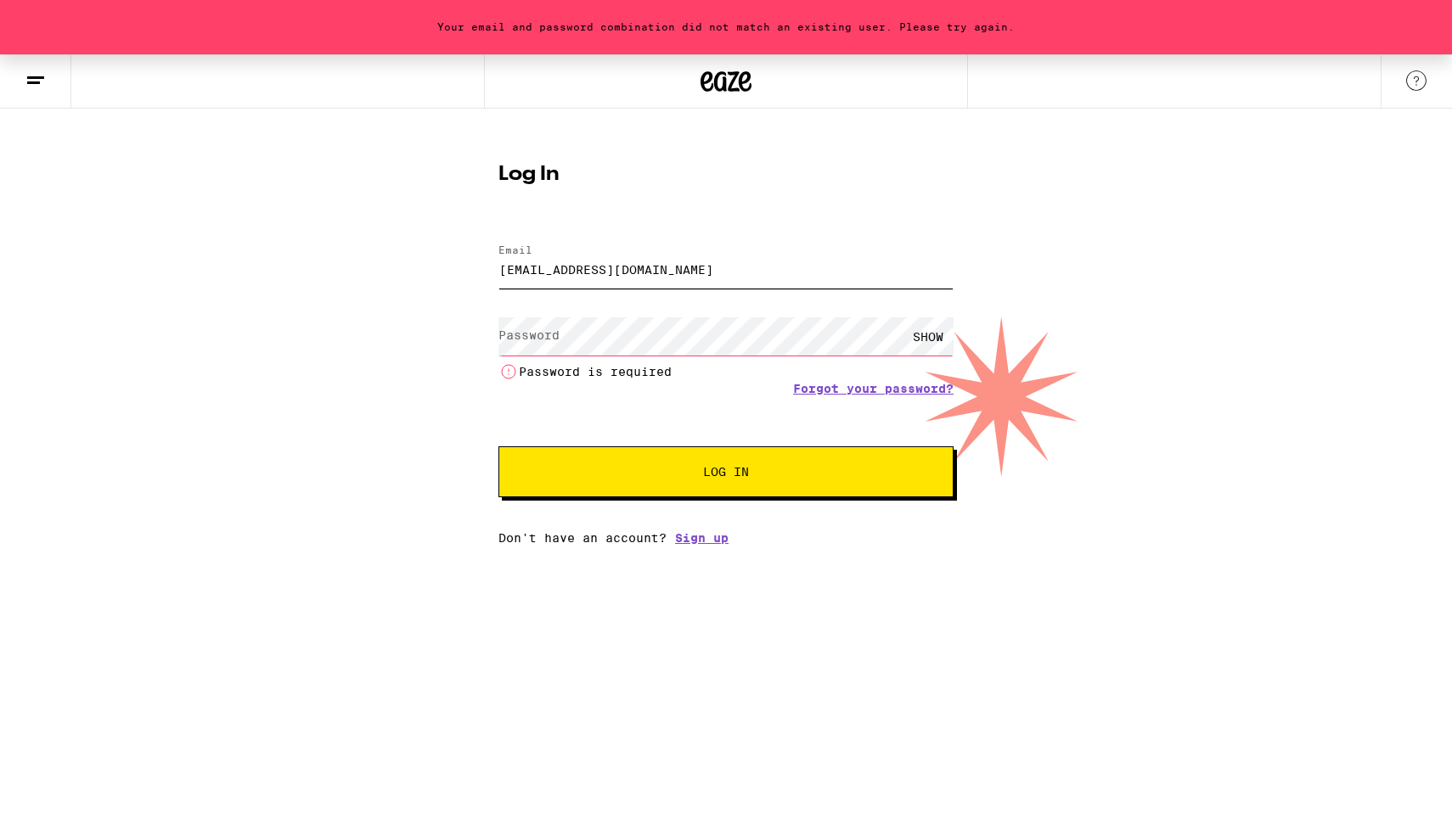
click at [684, 274] on input "[EMAIL_ADDRESS][DOMAIN_NAME]" at bounding box center [725, 268] width 455 height 38
click at [620, 274] on input "[EMAIL_ADDRESS][DOMAIN_NAME]" at bounding box center [725, 268] width 455 height 38
type input "[EMAIL_ADDRESS][PERSON_NAME][DOMAIN_NAME]"
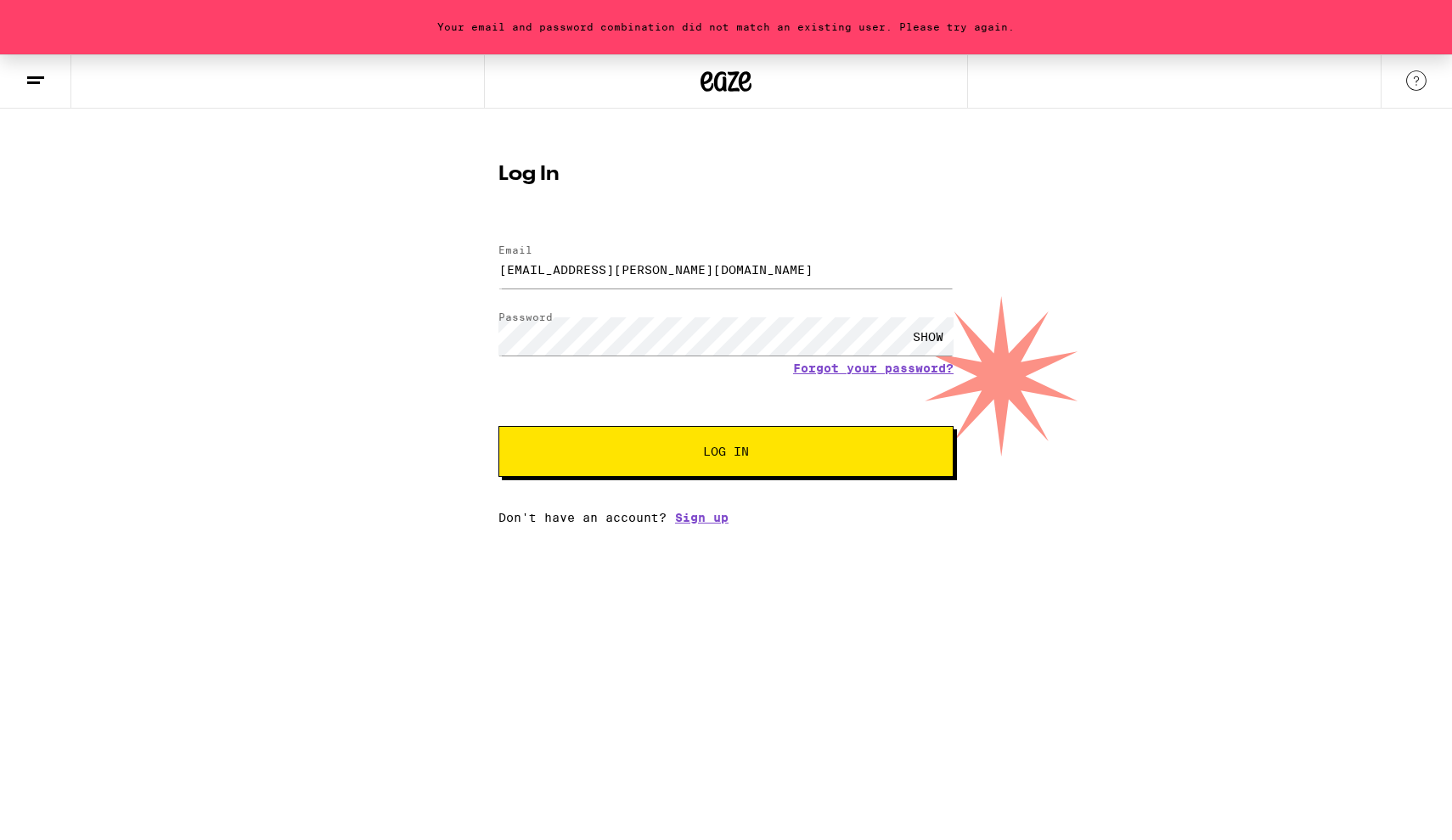
click at [726, 453] on button "Log In" at bounding box center [725, 451] width 455 height 51
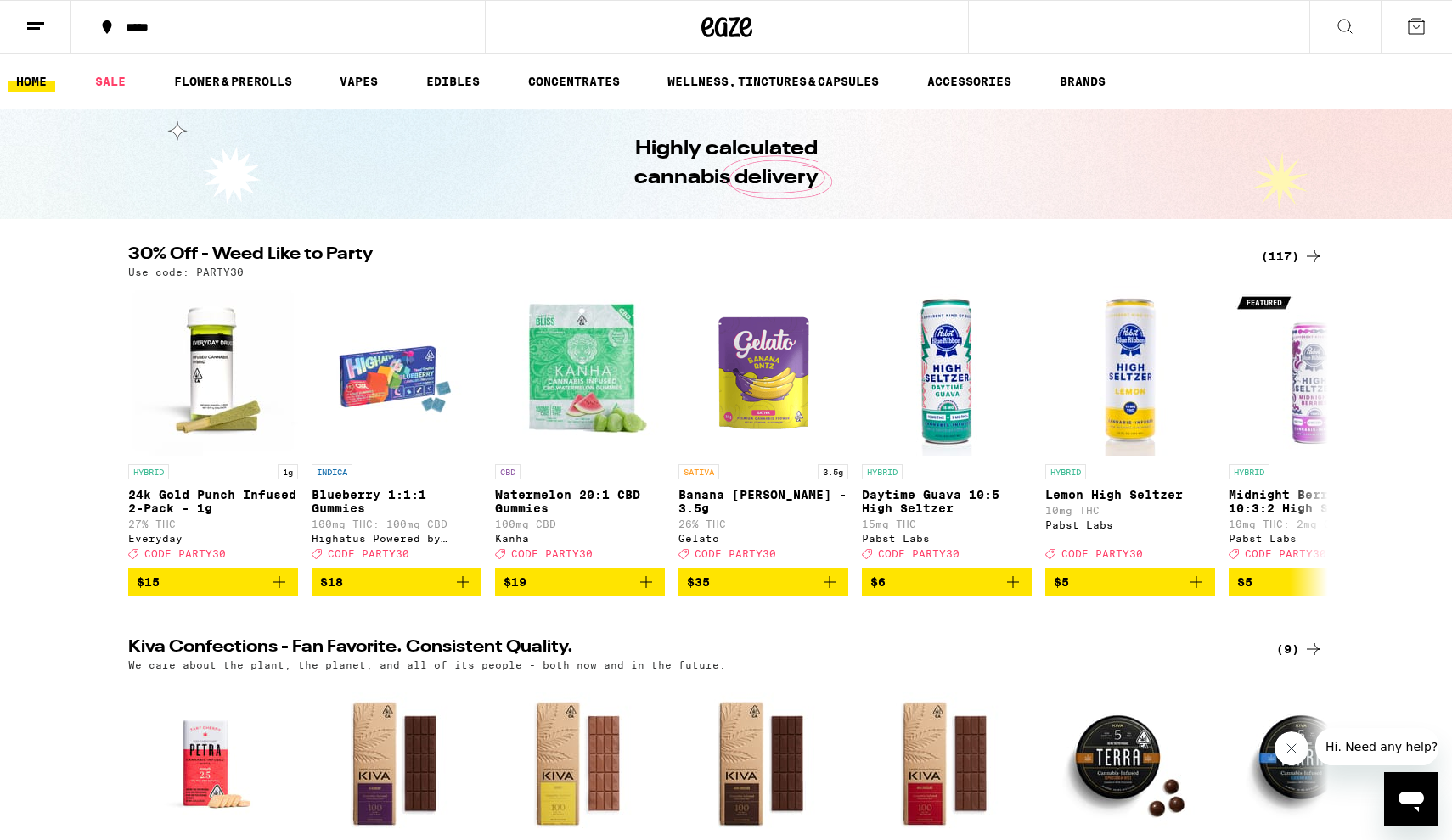
click at [1289, 258] on div "(117)" at bounding box center [1291, 256] width 63 height 20
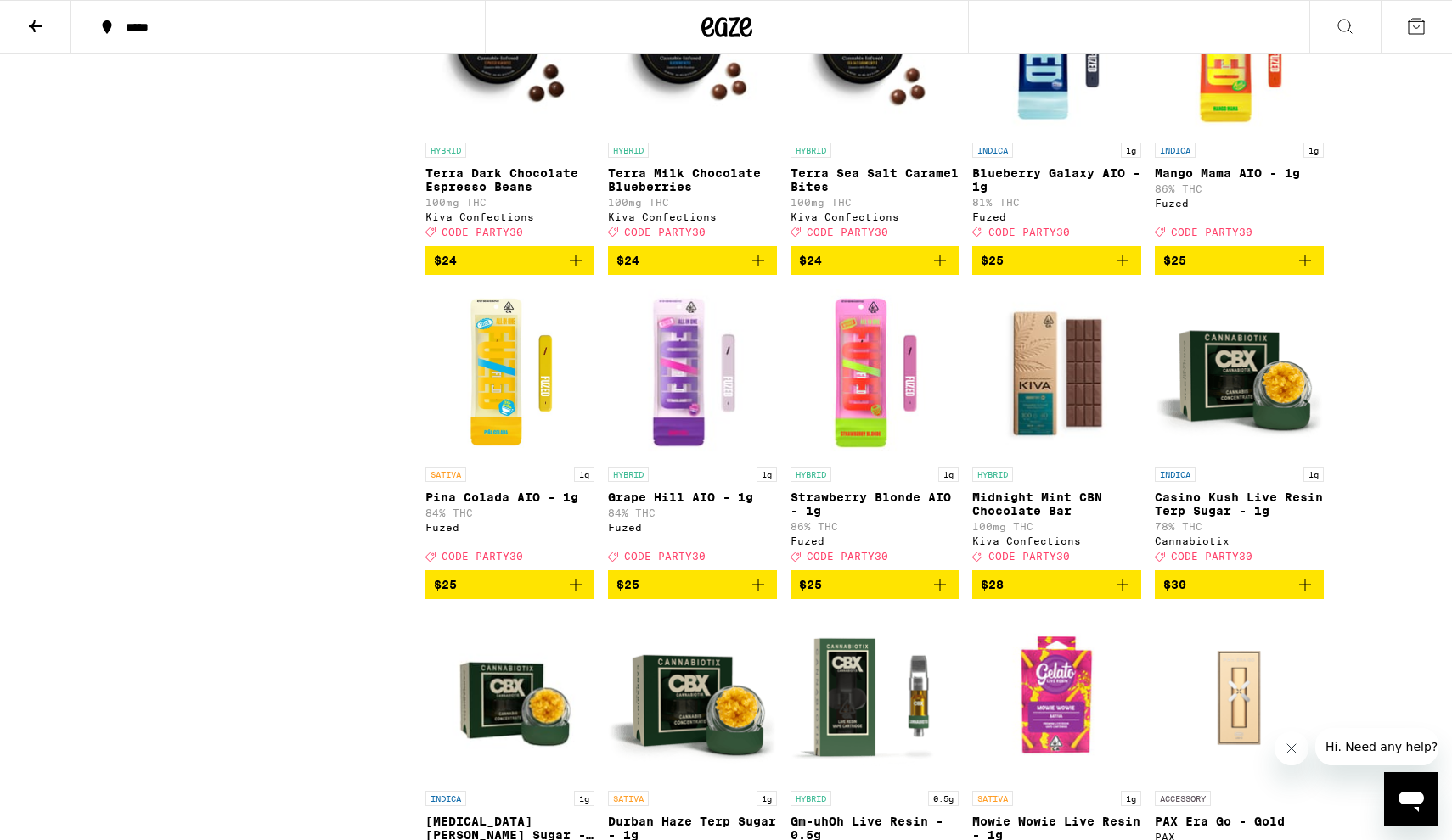
scroll to position [4830, 0]
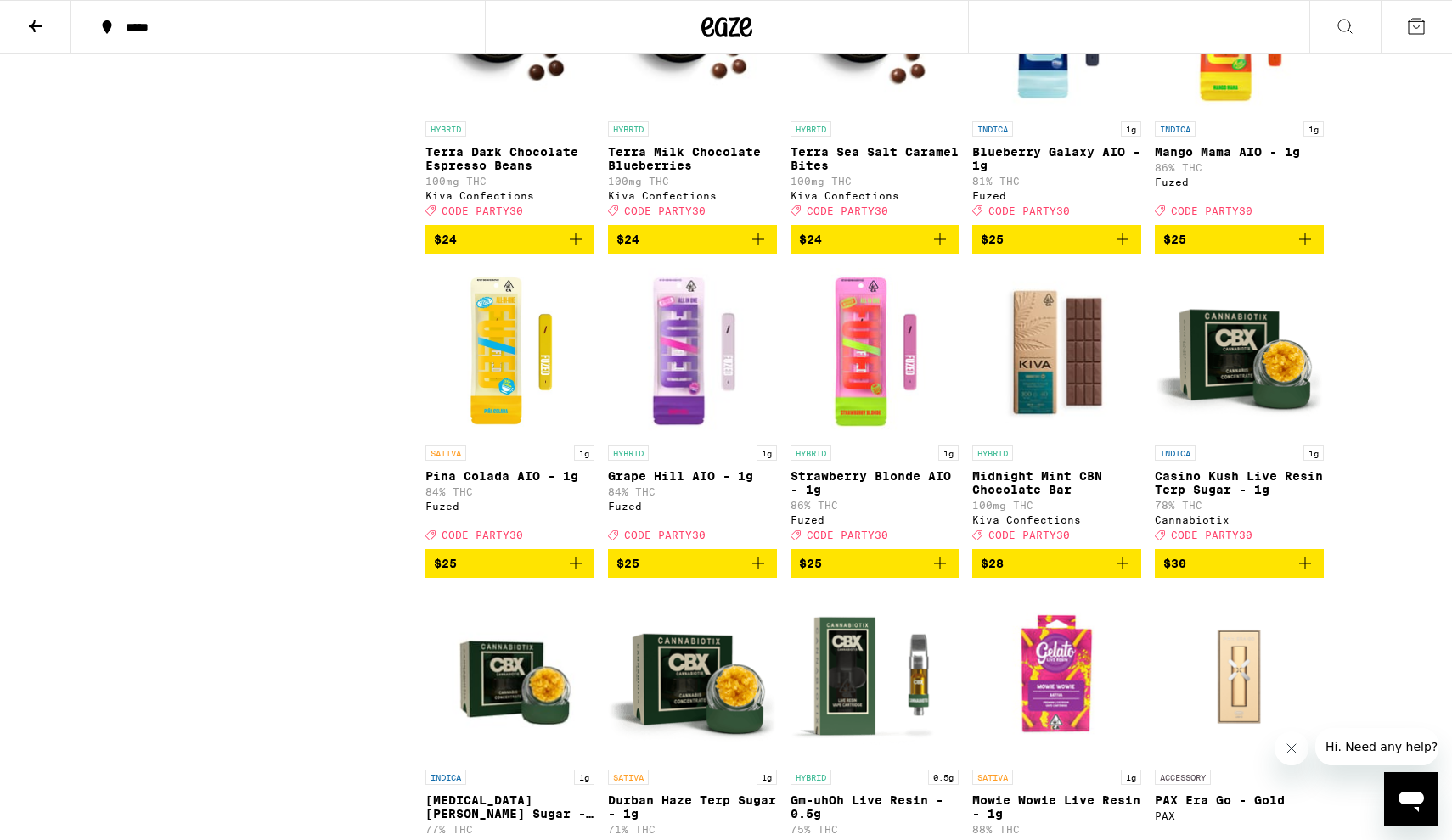
click at [1099, 250] on span "$25" at bounding box center [1056, 239] width 152 height 20
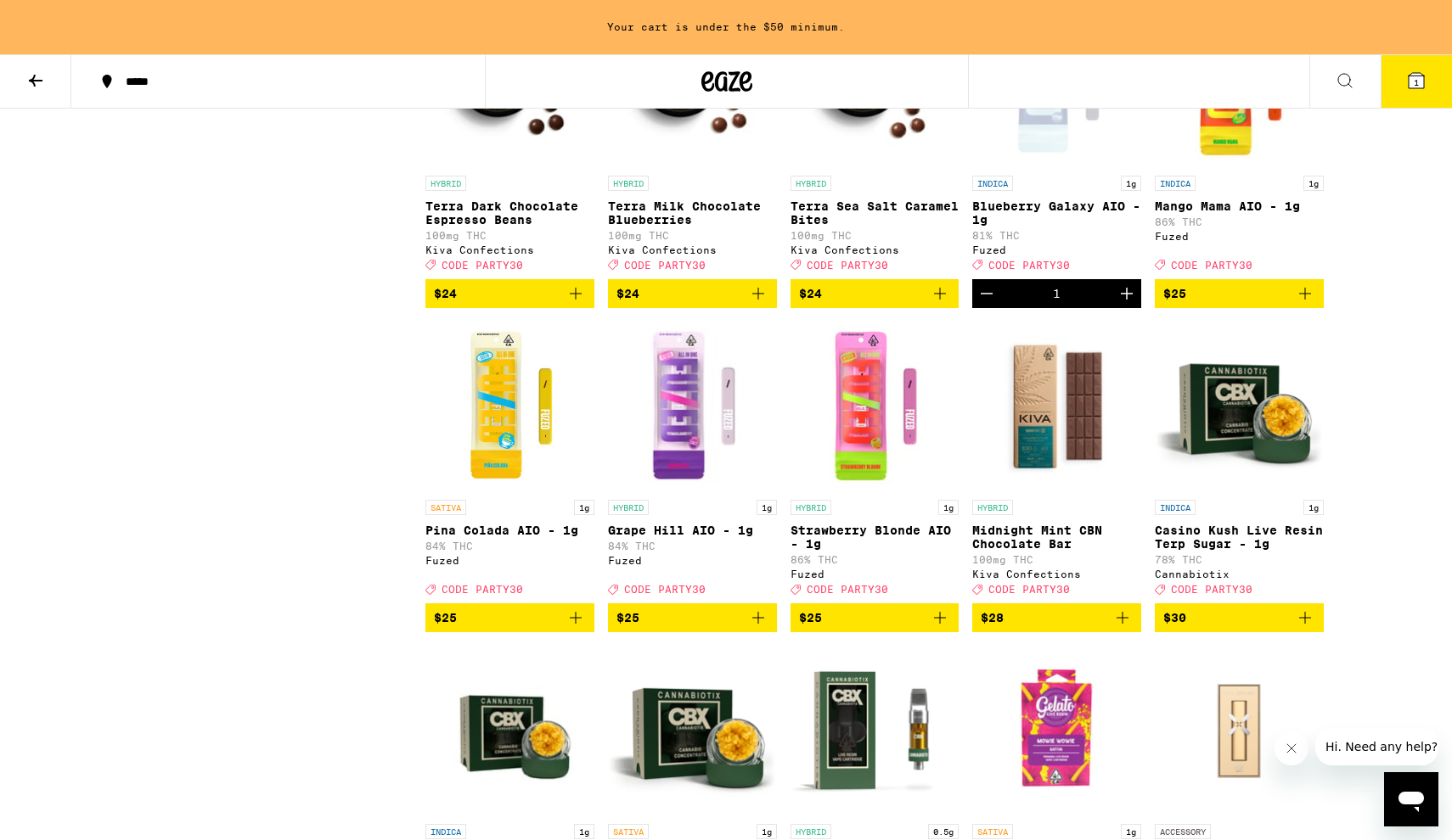
click at [984, 303] on icon "Decrement" at bounding box center [986, 293] width 20 height 20
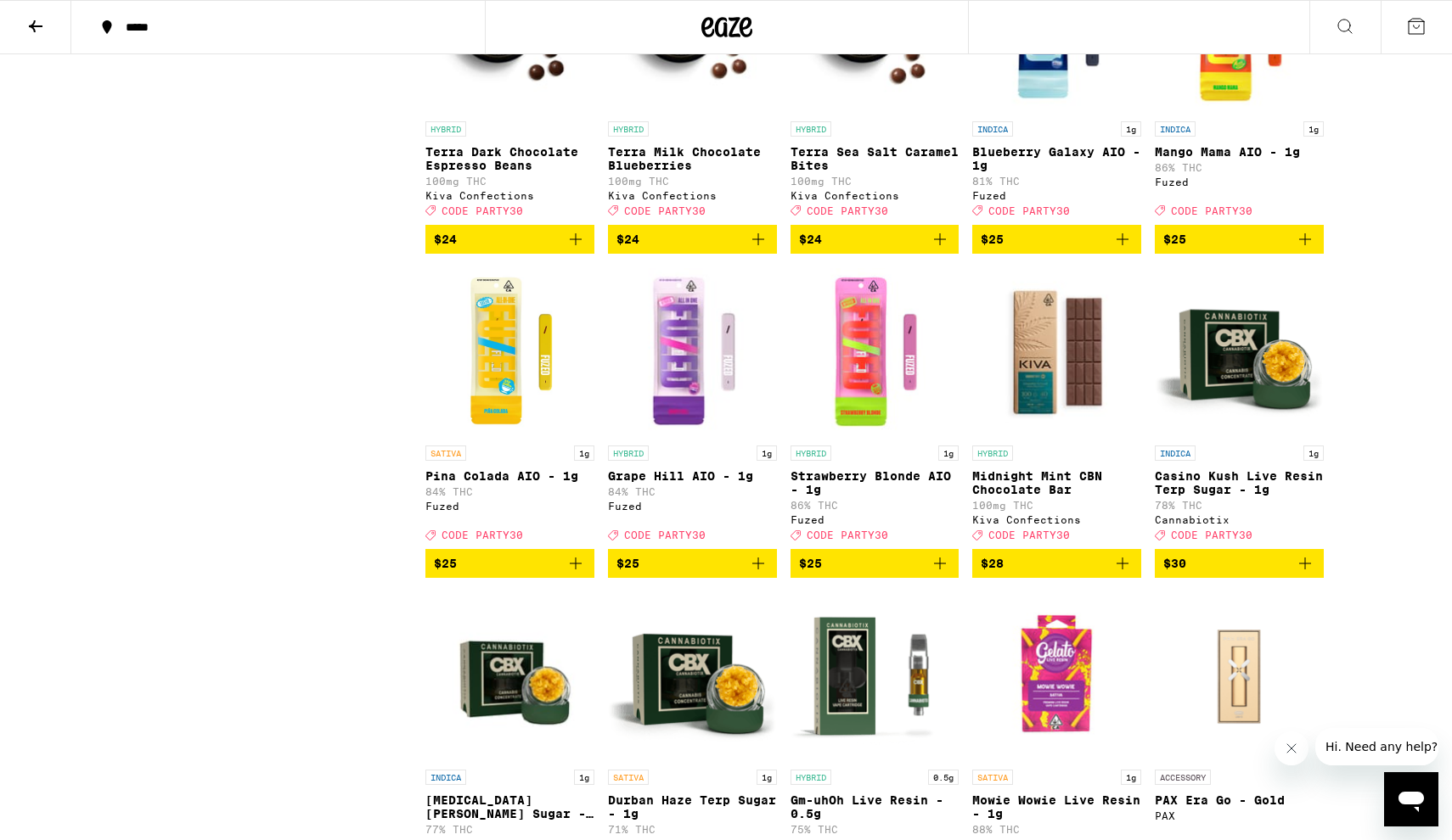
click at [1227, 250] on span "$25" at bounding box center [1239, 239] width 152 height 20
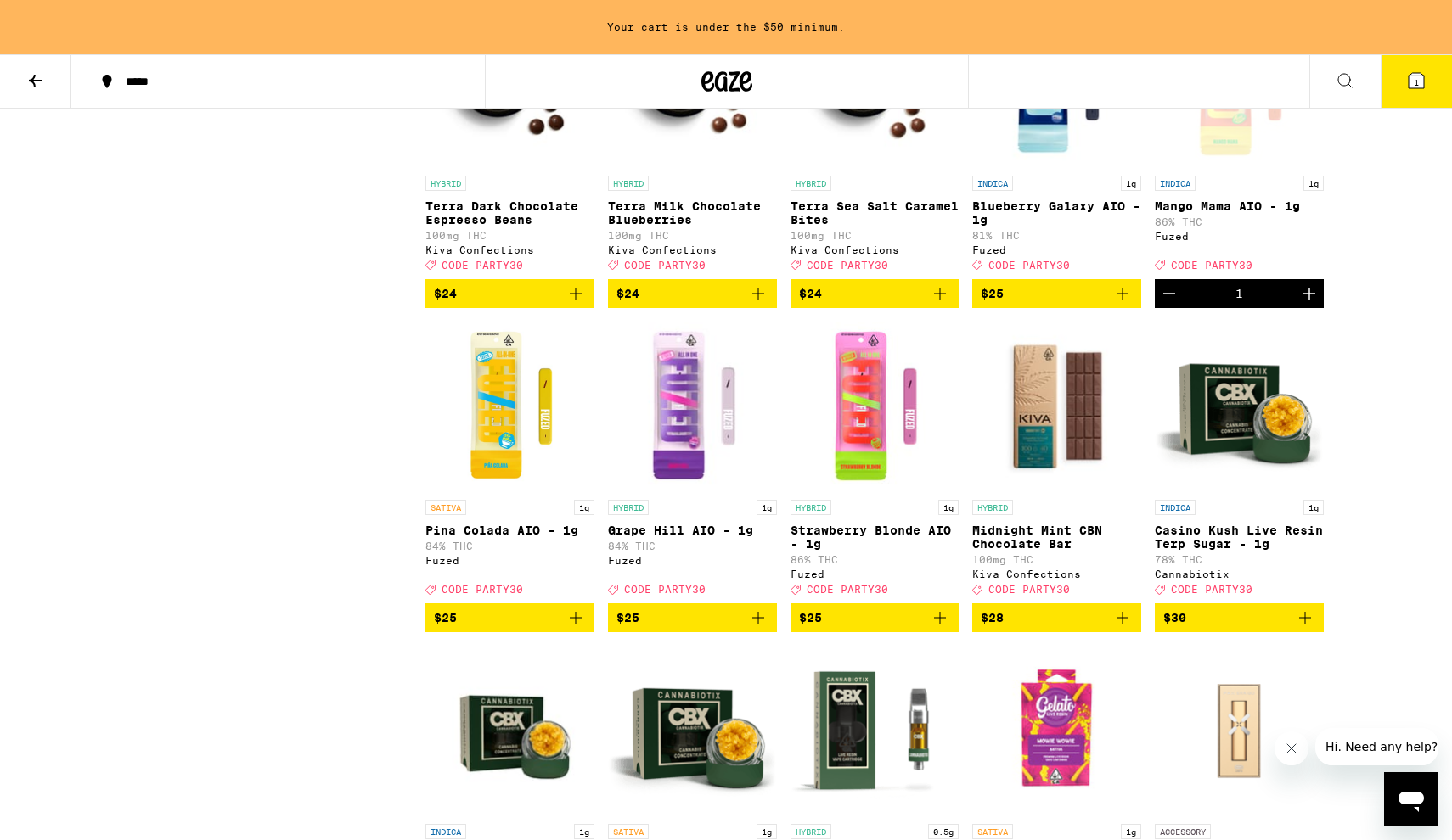
click at [1310, 303] on icon "Increment" at bounding box center [1309, 293] width 20 height 20
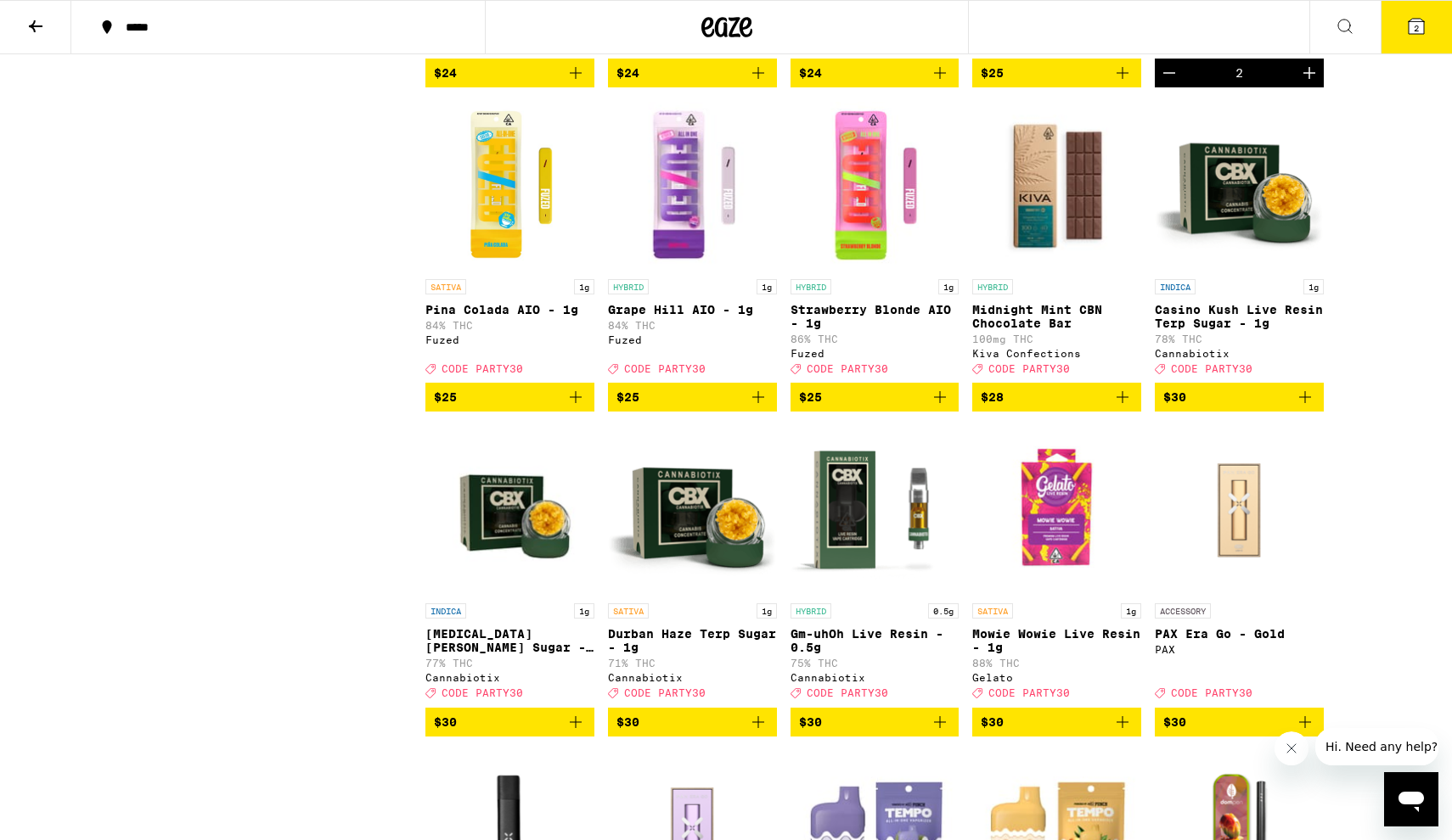
scroll to position [4999, 0]
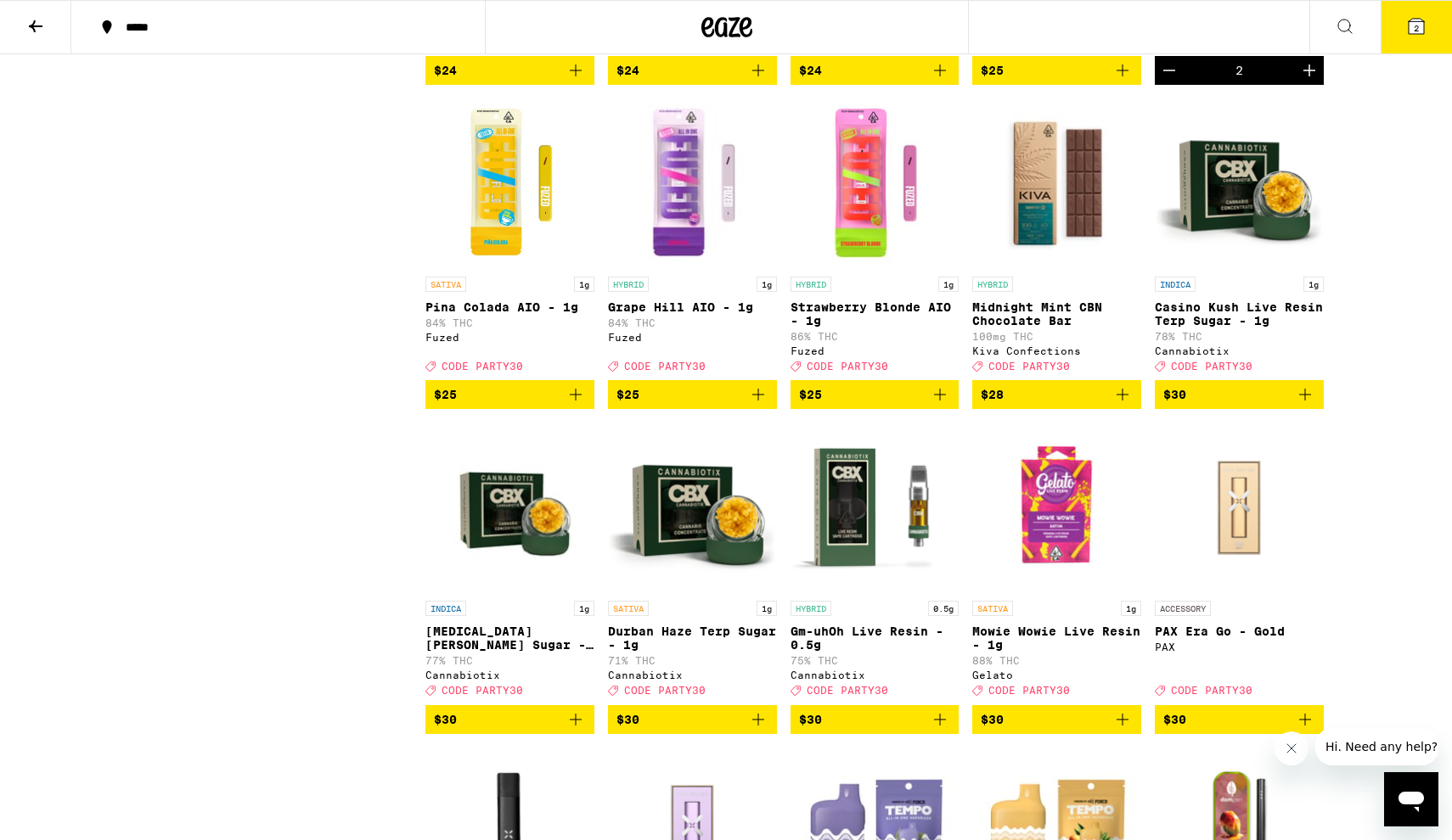
click at [758, 405] on icon "Add to bag" at bounding box center [758, 395] width 20 height 20
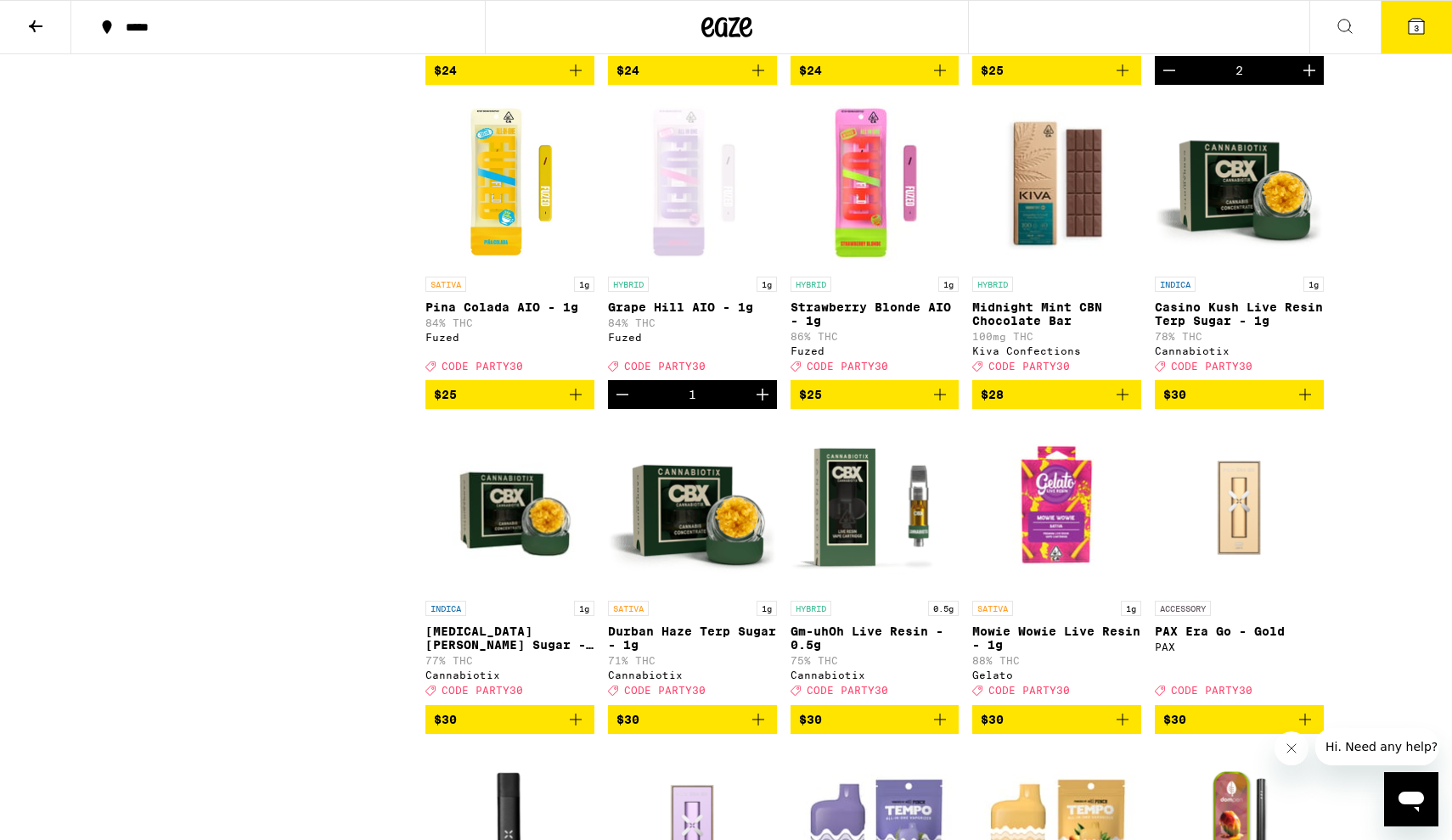
click at [946, 405] on icon "Add to bag" at bounding box center [940, 395] width 20 height 20
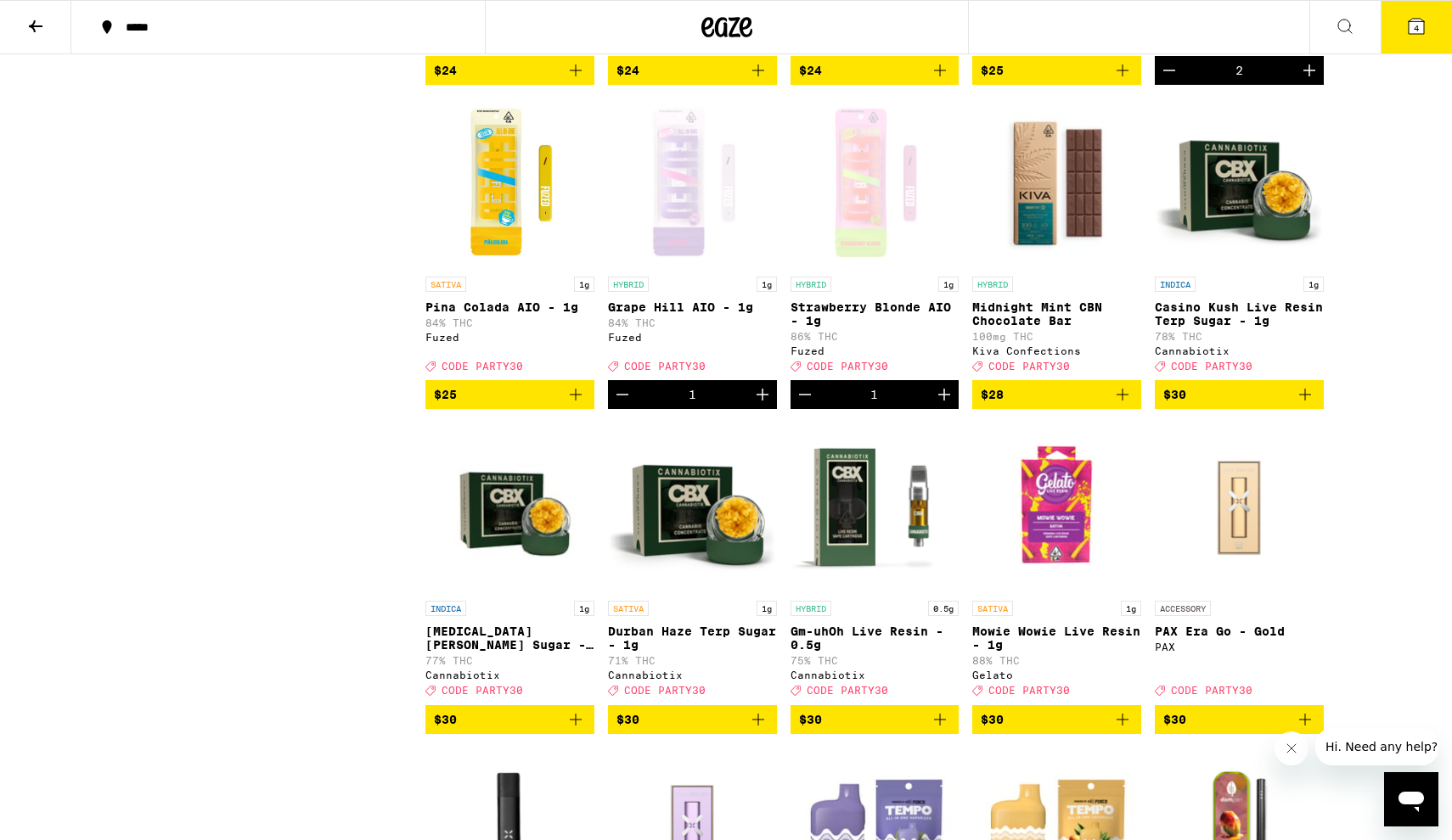
click at [580, 405] on icon "Add to bag" at bounding box center [576, 395] width 20 height 20
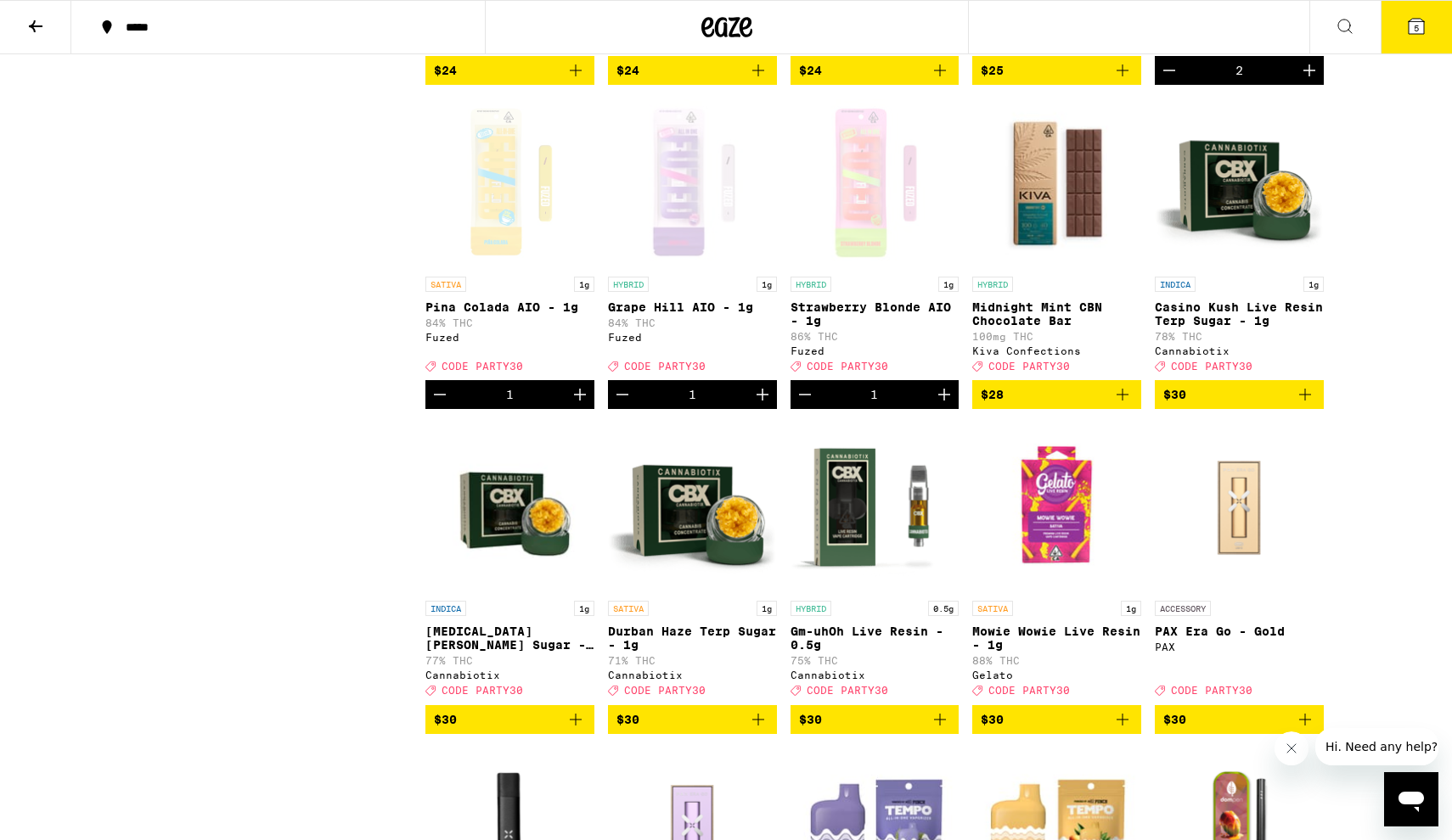
click at [577, 405] on icon "Increment" at bounding box center [579, 395] width 20 height 20
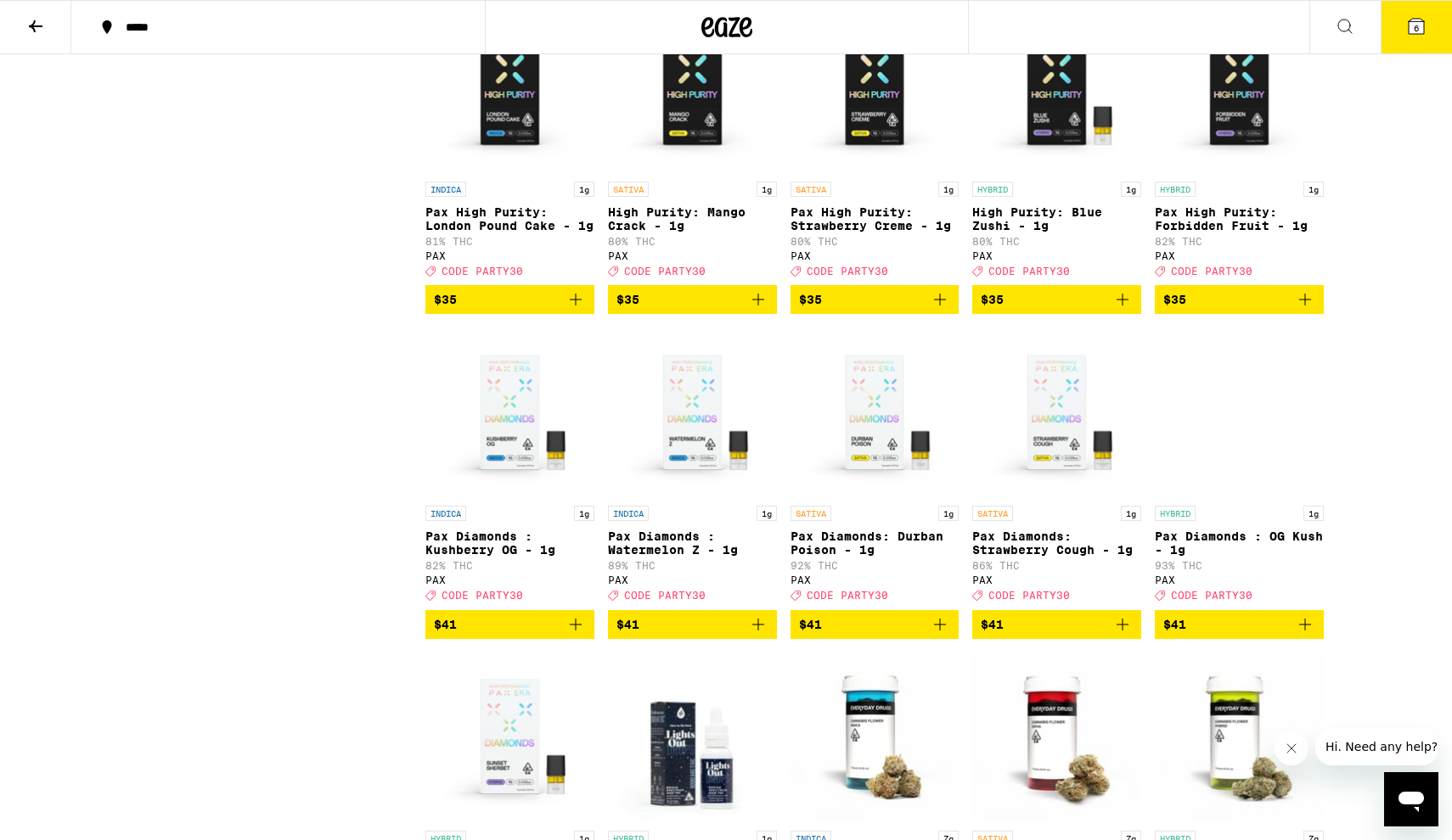
scroll to position [5800, 0]
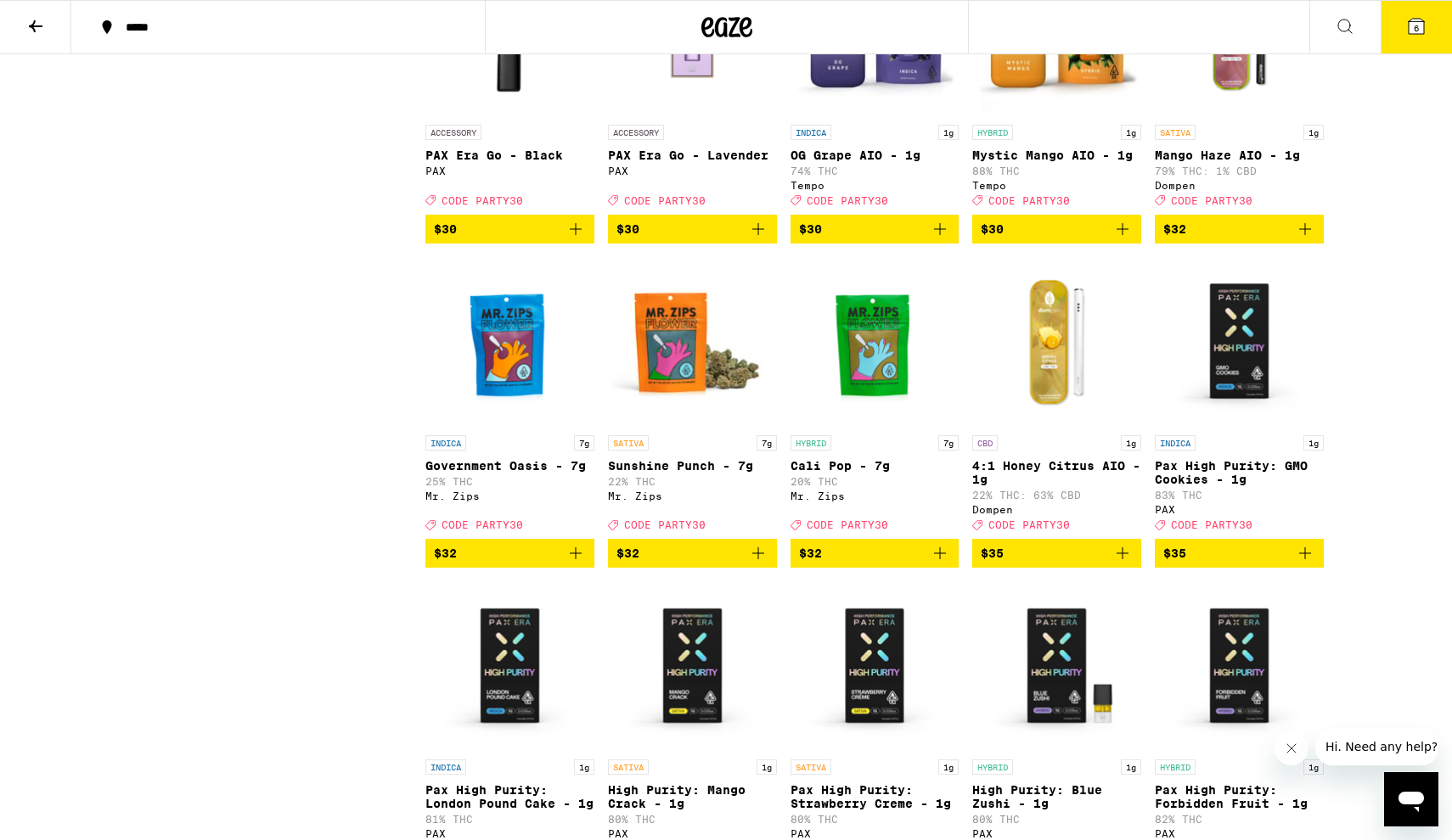
click at [1415, 37] on button "6" at bounding box center [1415, 27] width 71 height 53
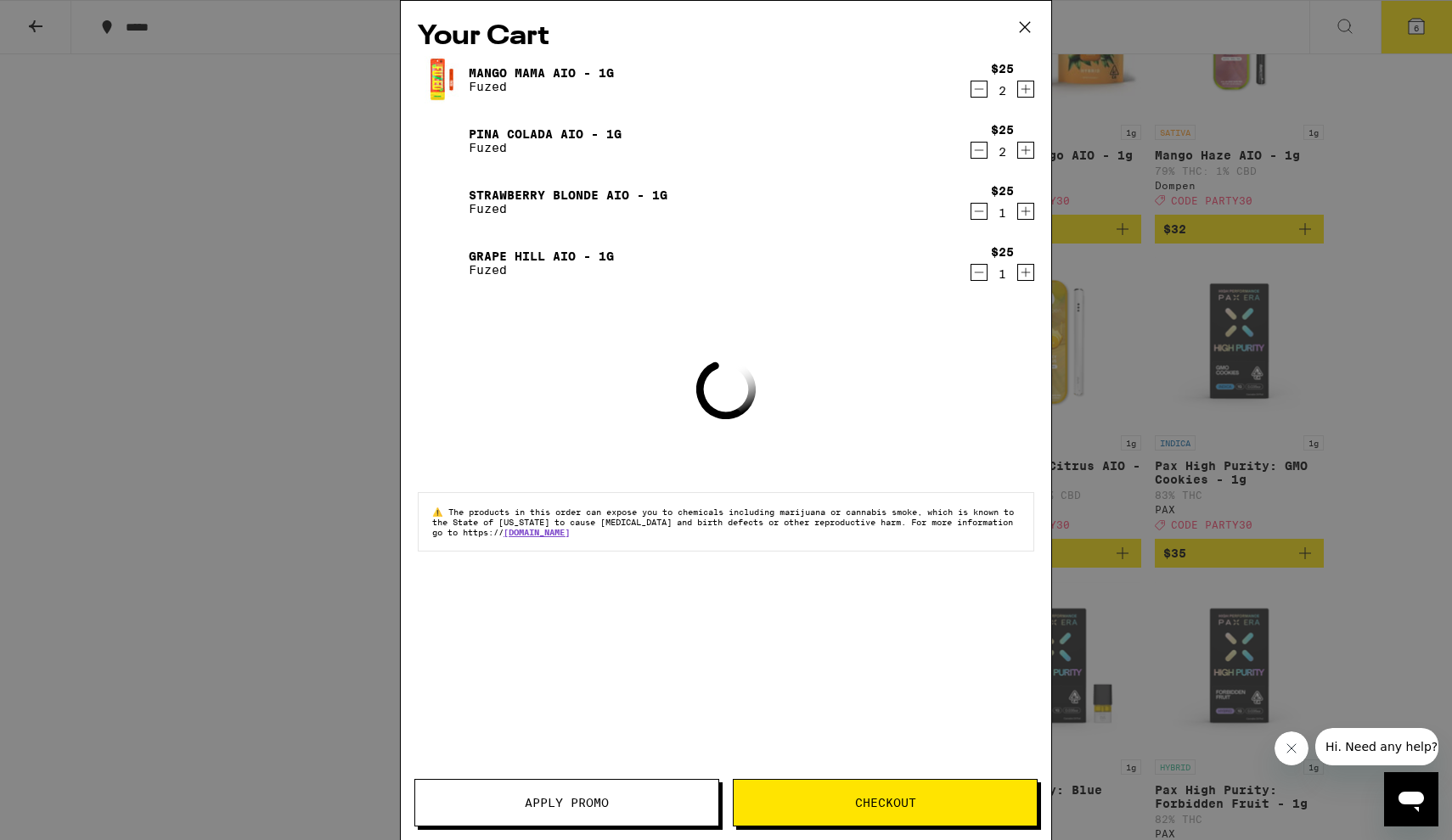
click at [477, 813] on button "Apply Promo" at bounding box center [566, 803] width 304 height 48
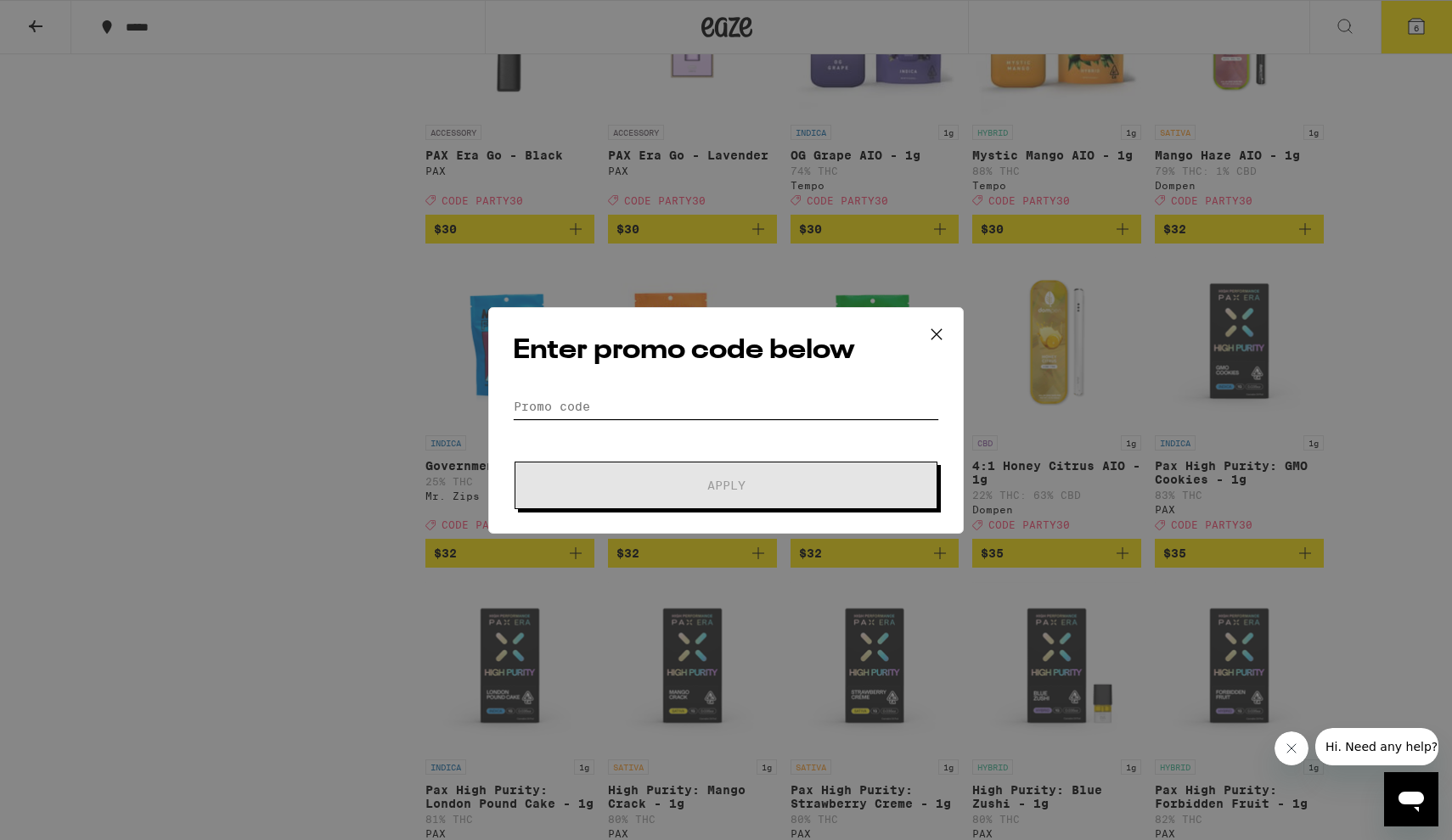
click at [601, 403] on input "Promo Code" at bounding box center [726, 407] width 426 height 26
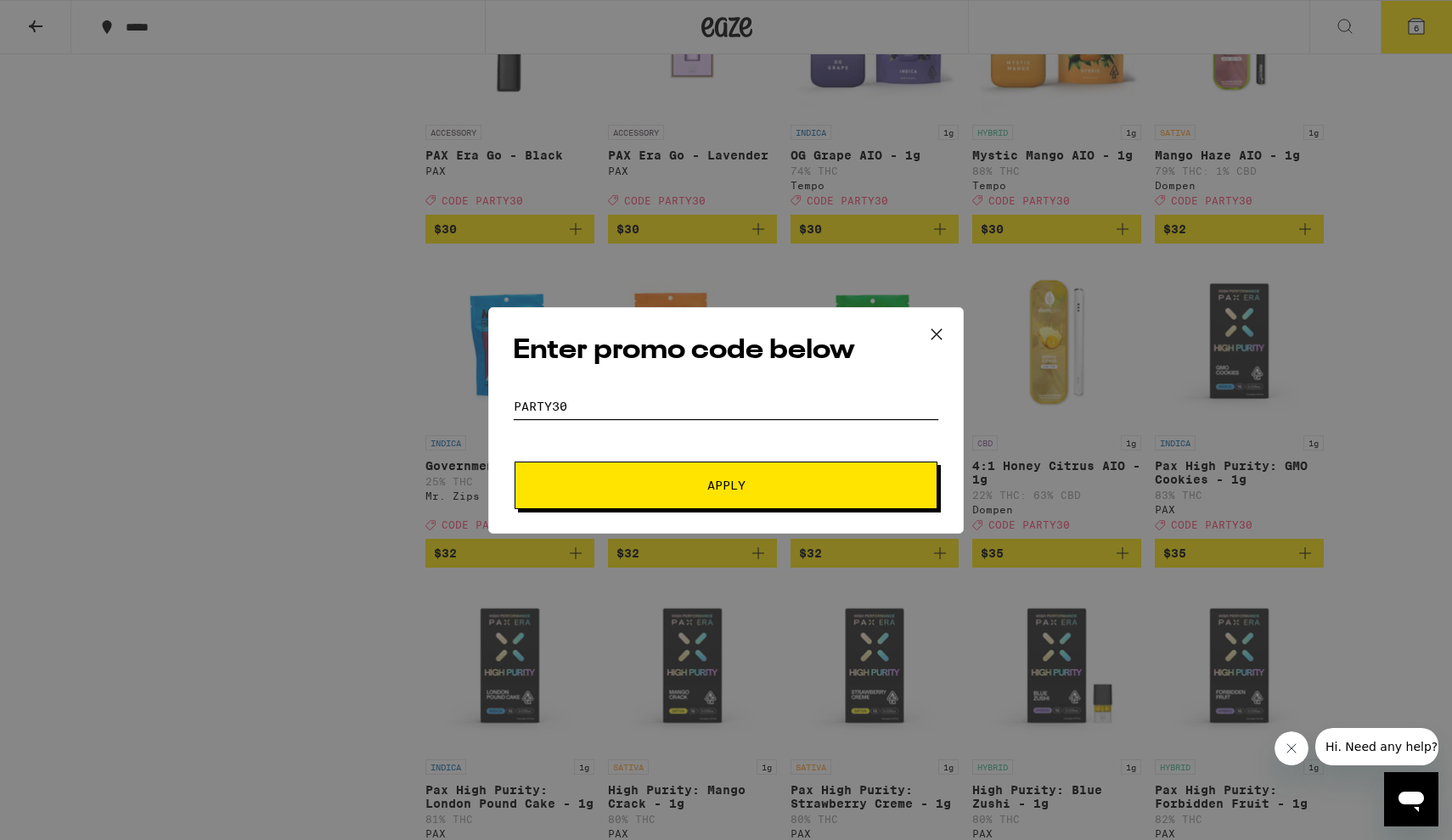
type input "party30"
click at [726, 484] on button "Apply" at bounding box center [726, 486] width 423 height 48
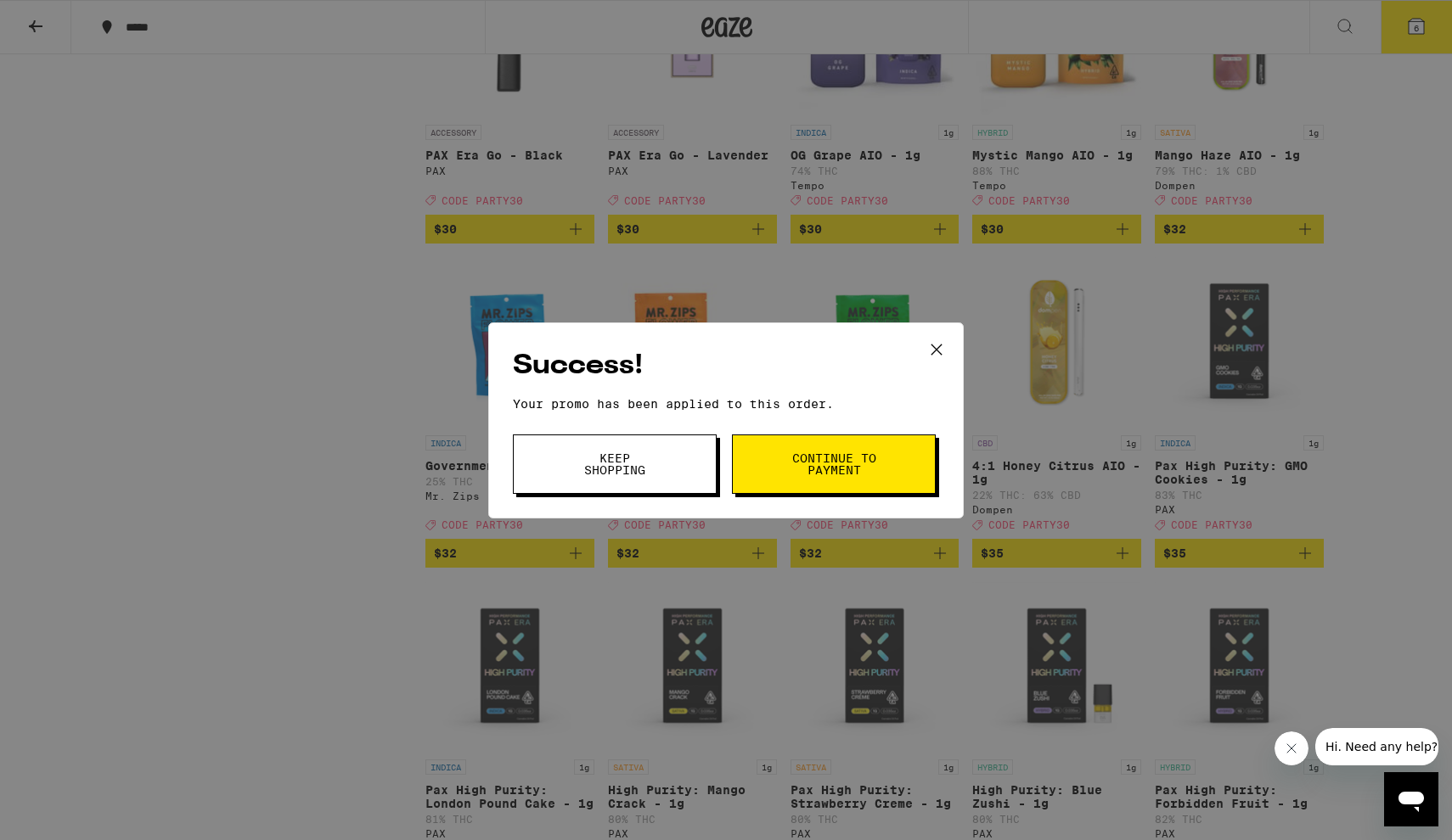
click at [941, 343] on icon at bounding box center [936, 349] width 26 height 26
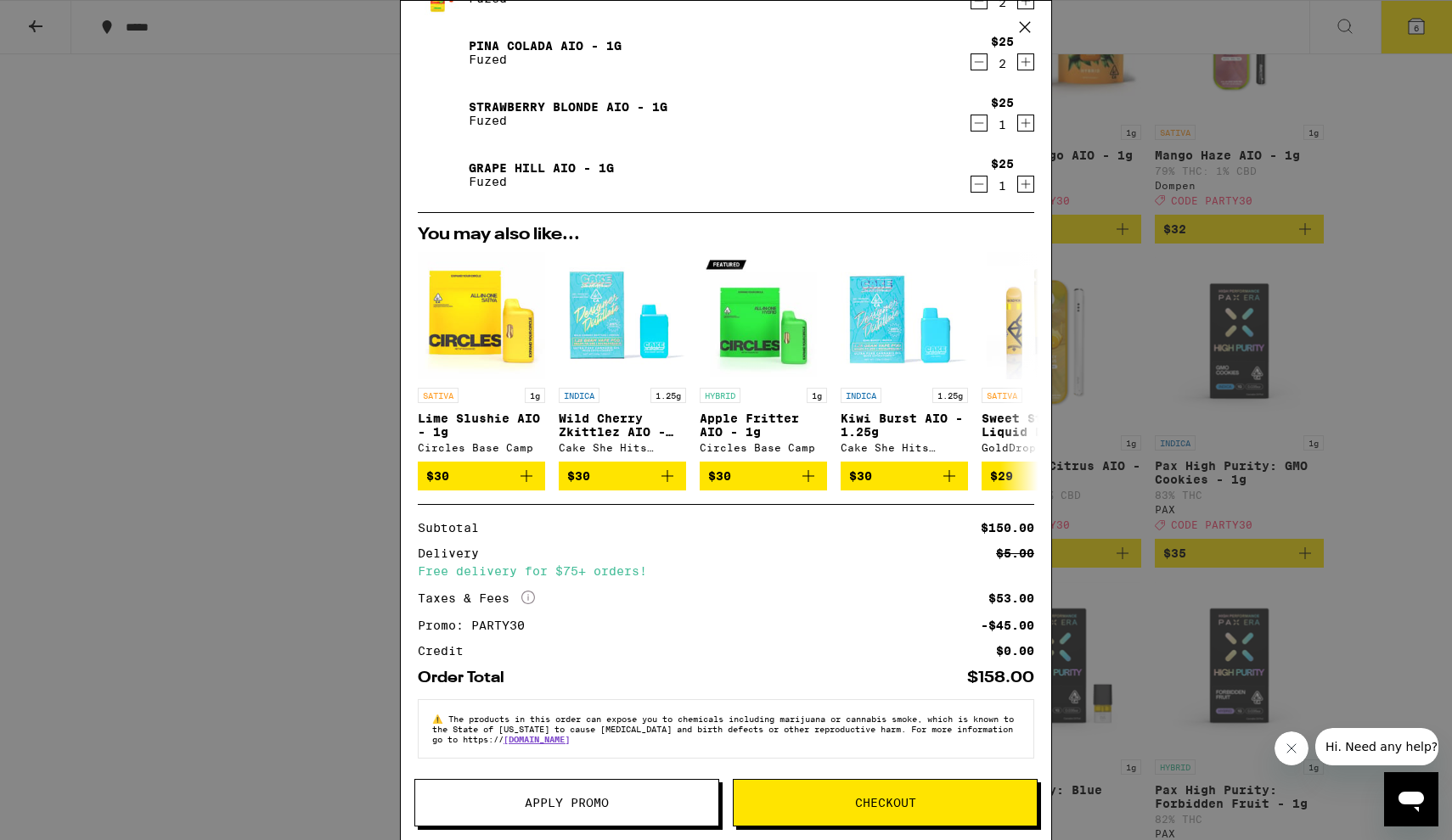
scroll to position [99, 0]
click at [1410, 344] on div "Your Cart Mango Mama AIO - 1g Fuzed $25 2 [PERSON_NAME] Colada AIO - 1g Fuzed $…" at bounding box center [726, 420] width 1452 height 840
